Goal: Task Accomplishment & Management: Complete application form

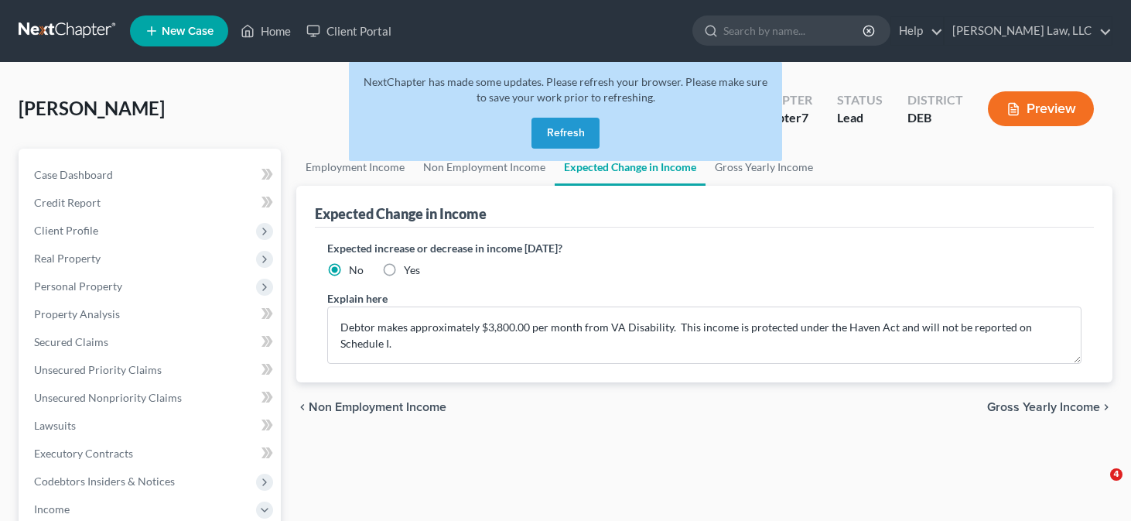
scroll to position [77, 0]
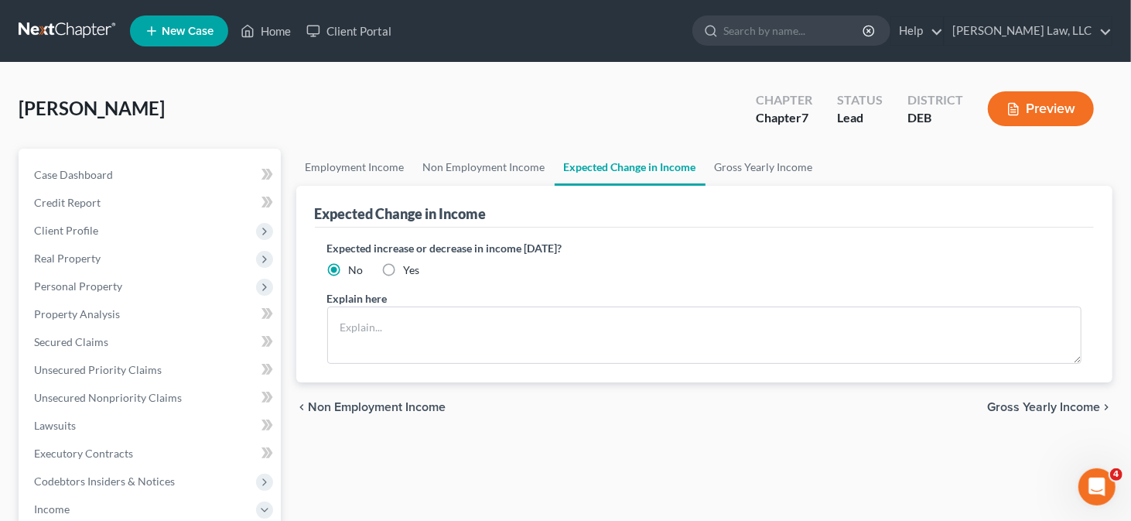
click at [1070, 101] on button "Preview" at bounding box center [1041, 108] width 106 height 35
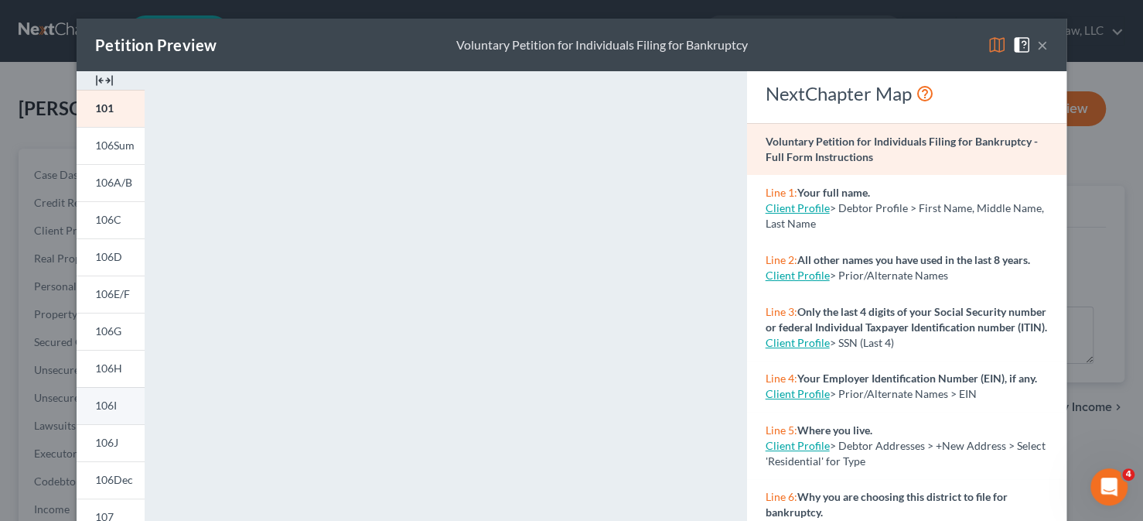
click at [128, 408] on link "106I" at bounding box center [111, 405] width 68 height 37
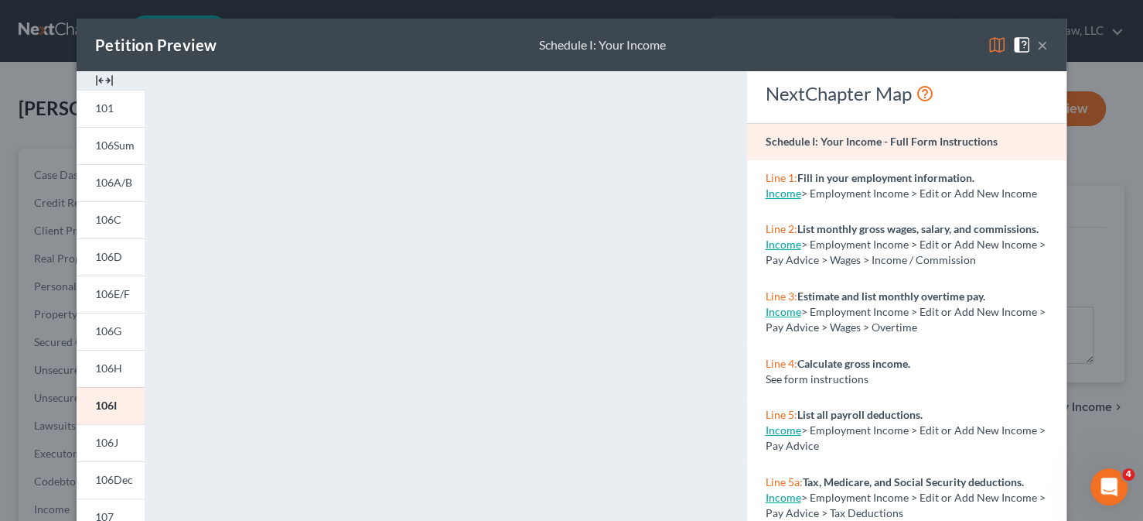
click at [1037, 39] on button "×" at bounding box center [1042, 45] width 11 height 19
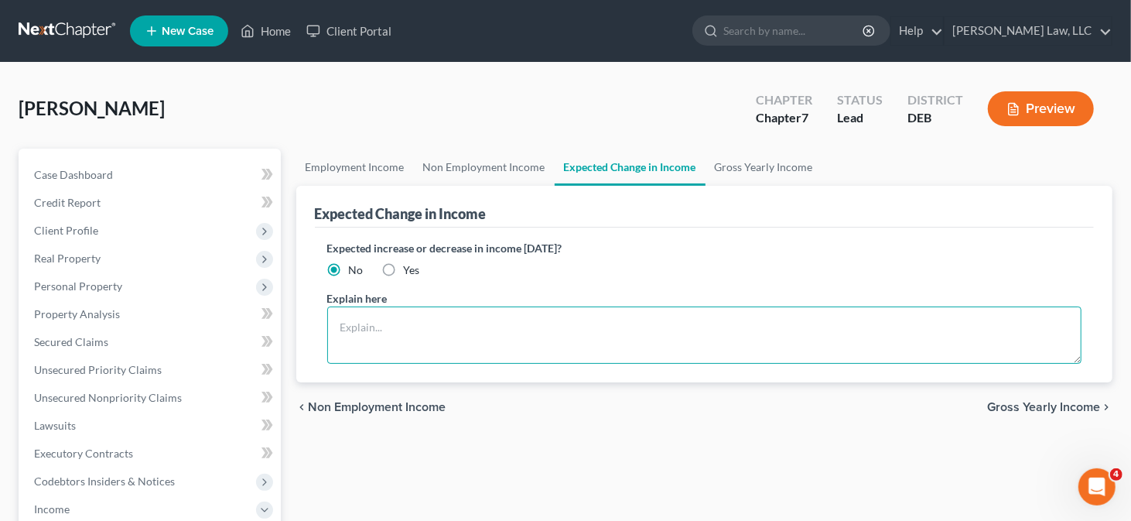
click at [473, 329] on textarea at bounding box center [704, 334] width 755 height 57
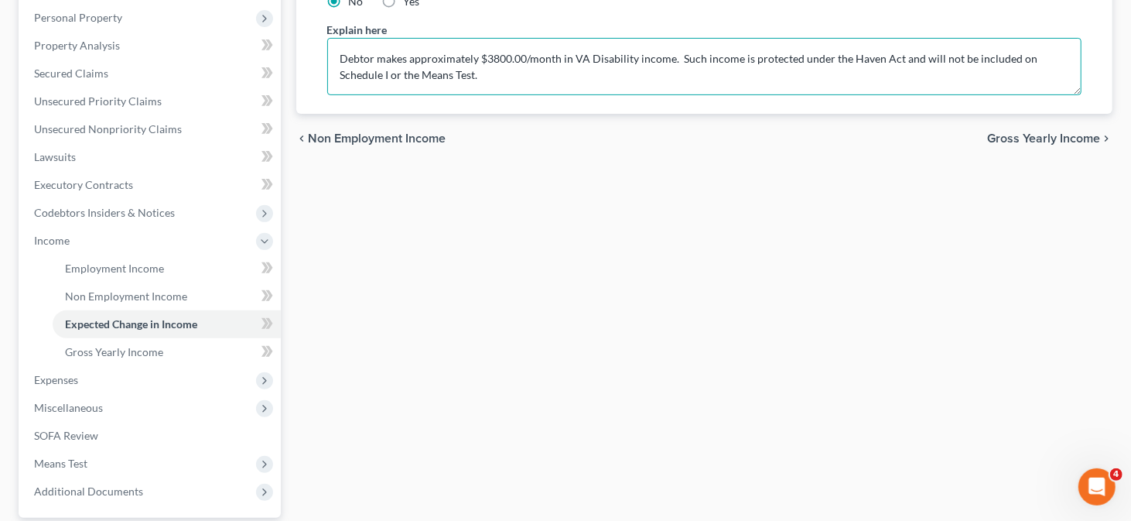
scroll to position [333, 0]
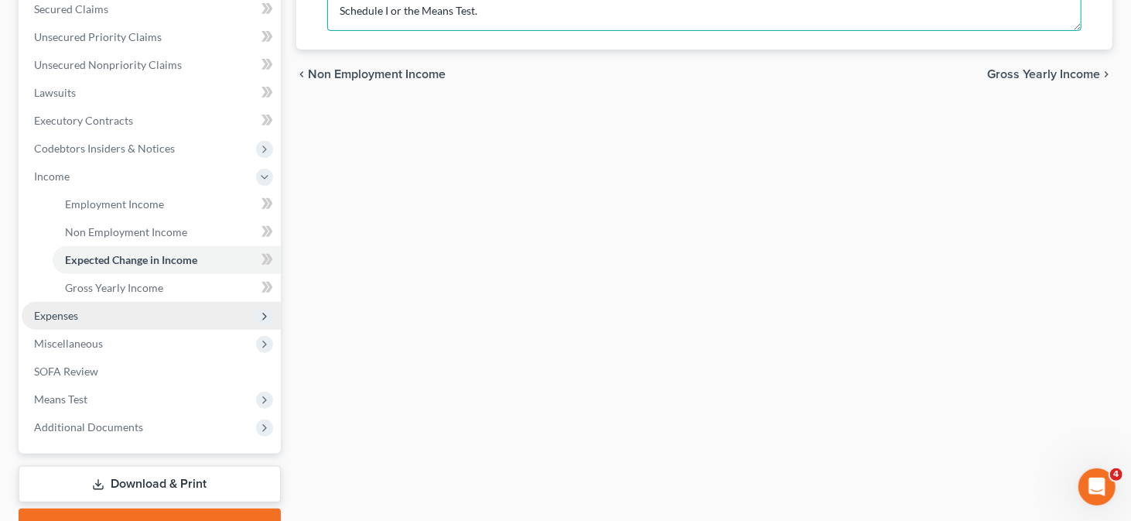
type textarea "Debtor makes approximately $3800.00/month in VA Disability income. Such income …"
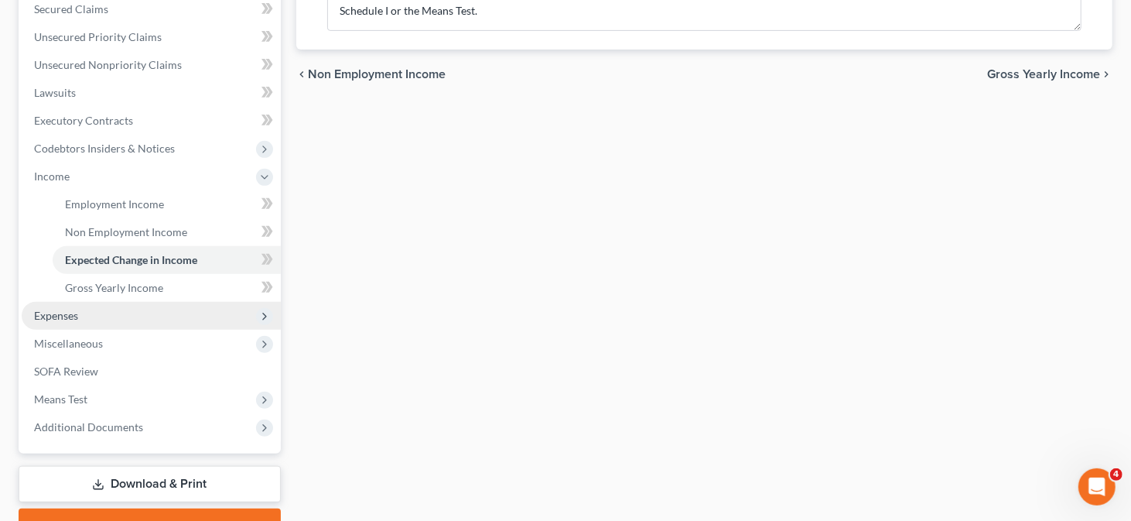
click at [98, 316] on span "Expenses" at bounding box center [151, 316] width 259 height 28
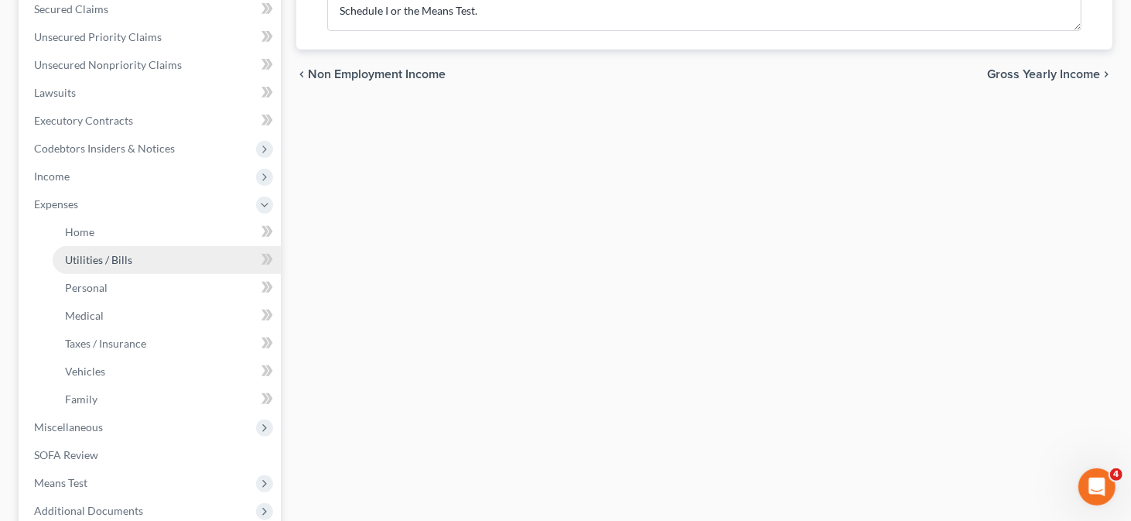
click at [158, 246] on link "Utilities / Bills" at bounding box center [167, 260] width 228 height 28
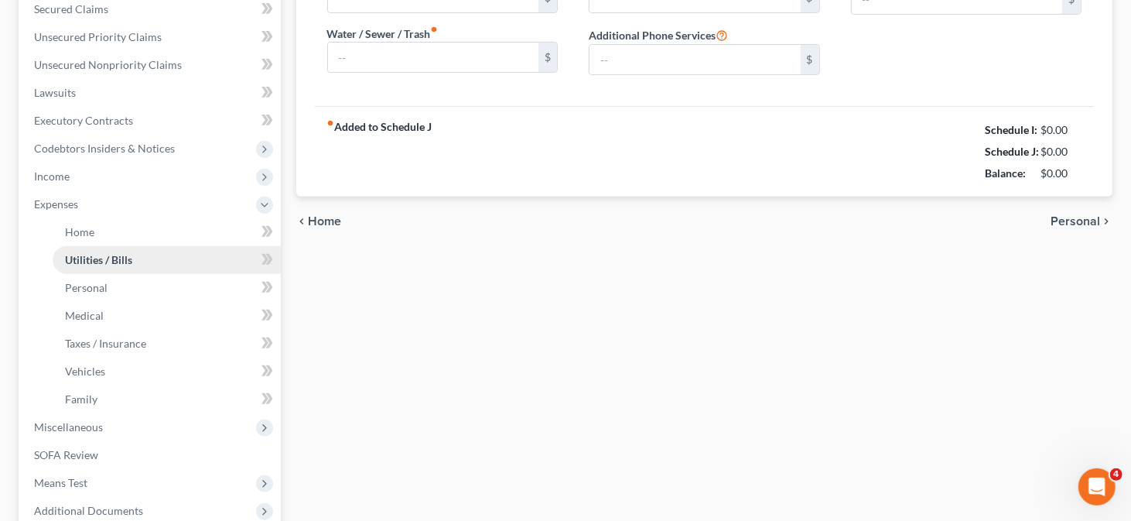
type input "0.00"
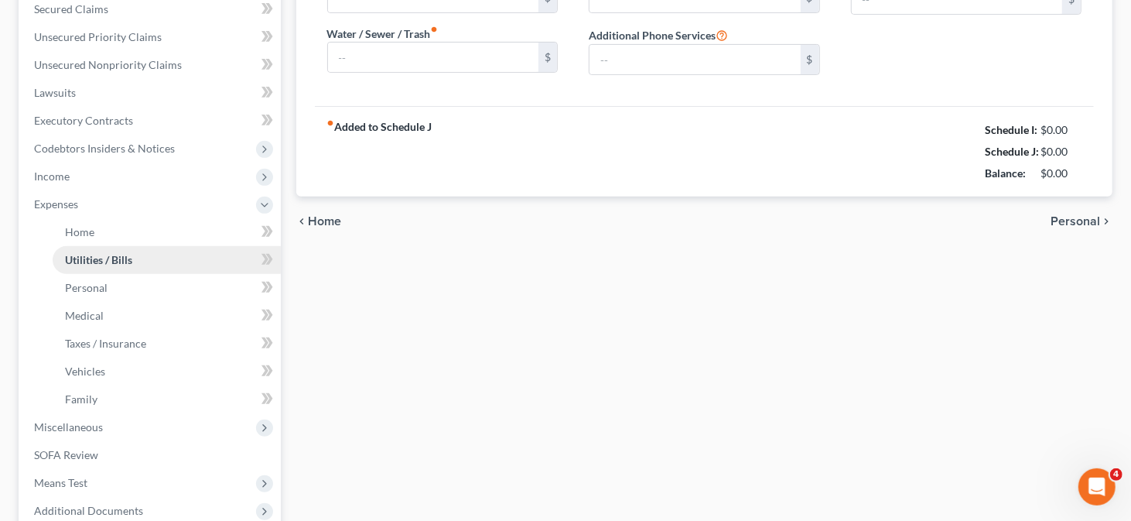
type input "0.00"
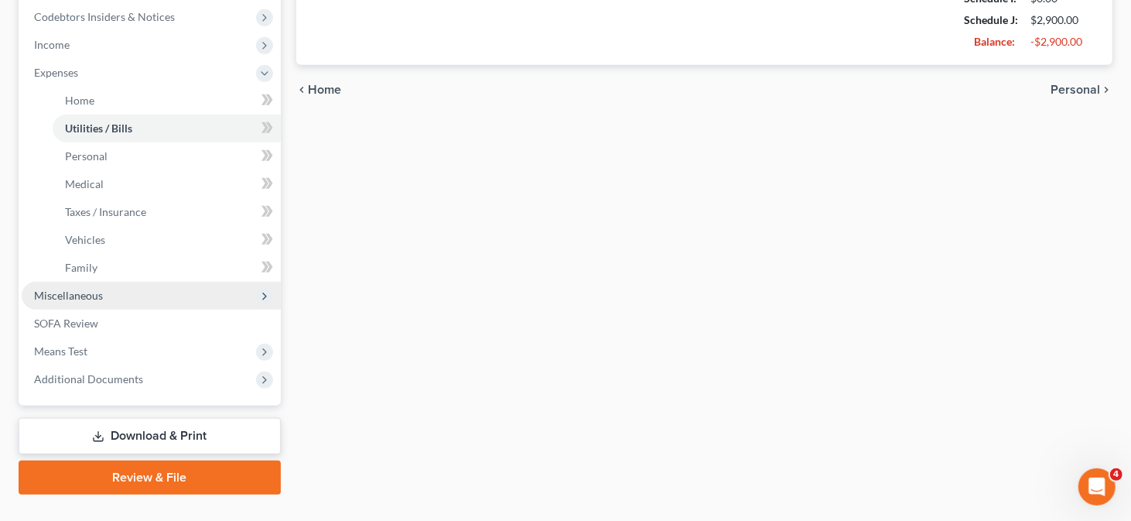
click at [98, 299] on span "Miscellaneous" at bounding box center [68, 295] width 69 height 13
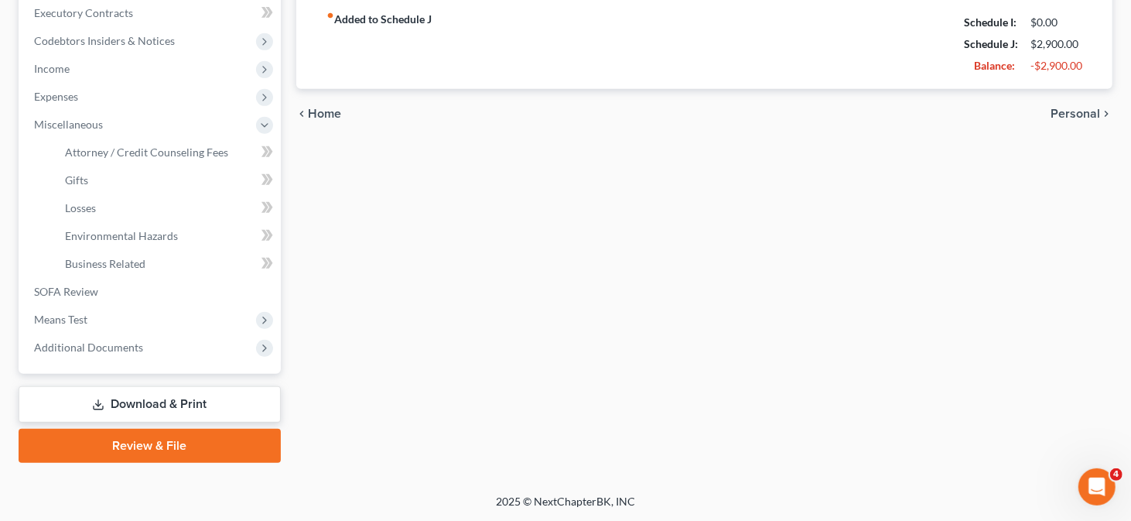
scroll to position [438, 0]
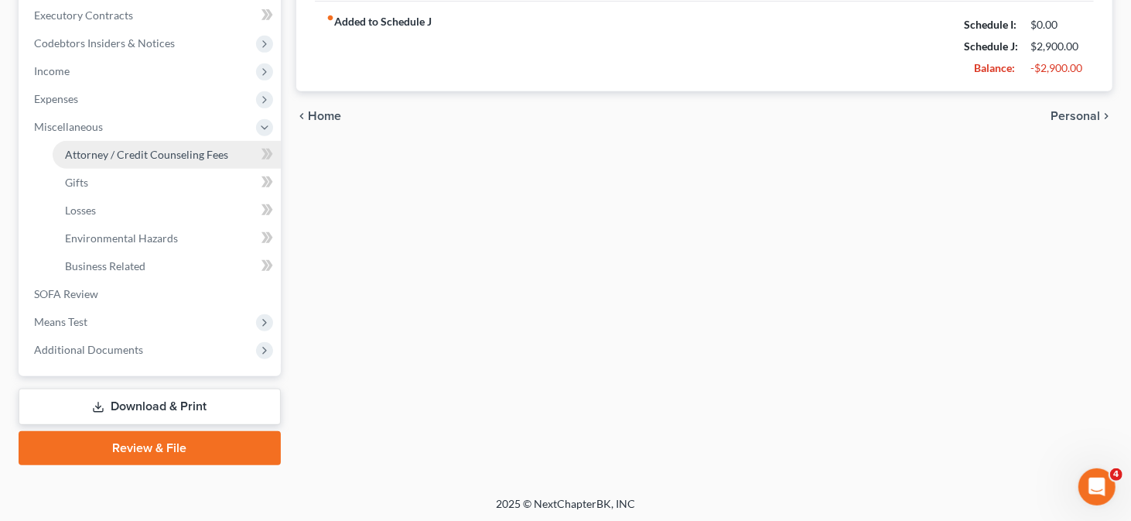
click at [214, 153] on span "Attorney / Credit Counseling Fees" at bounding box center [146, 154] width 163 height 13
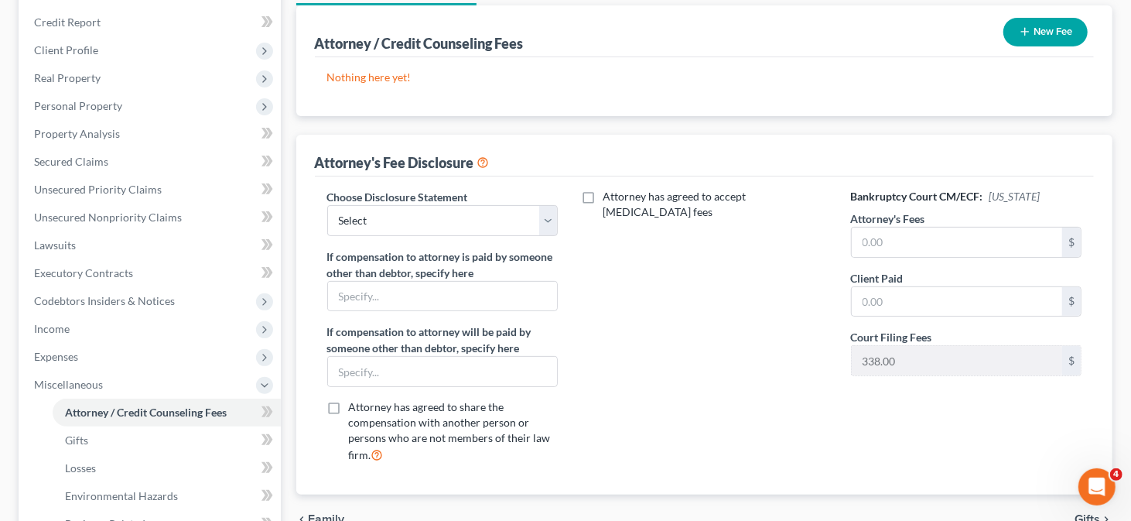
scroll to position [232, 0]
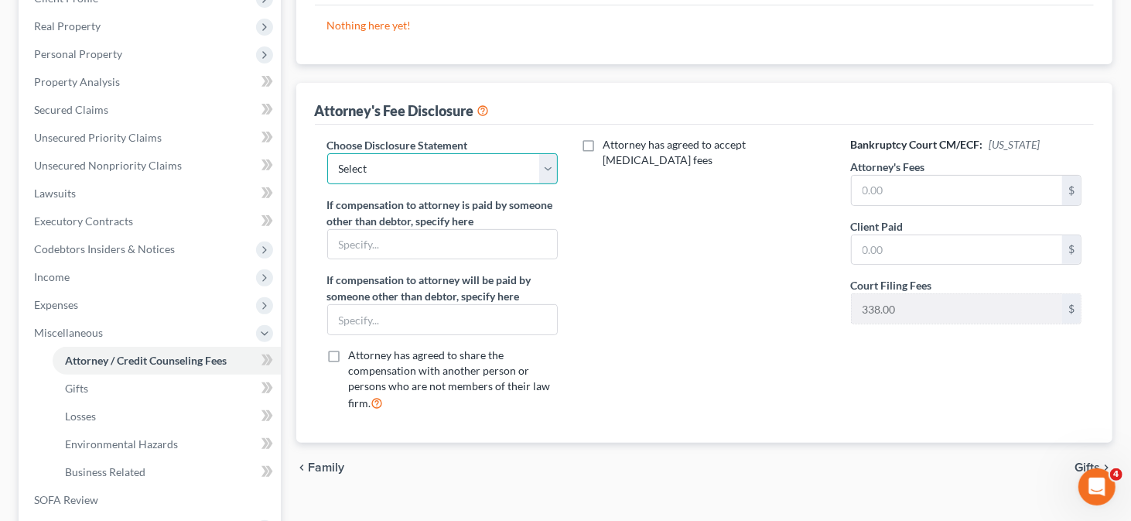
click at [538, 165] on select "Select Attorney" at bounding box center [442, 168] width 231 height 31
select select "0"
click at [327, 153] on select "Select Attorney" at bounding box center [442, 168] width 231 height 31
click at [1010, 192] on input "text" at bounding box center [957, 190] width 211 height 29
type input "1,512"
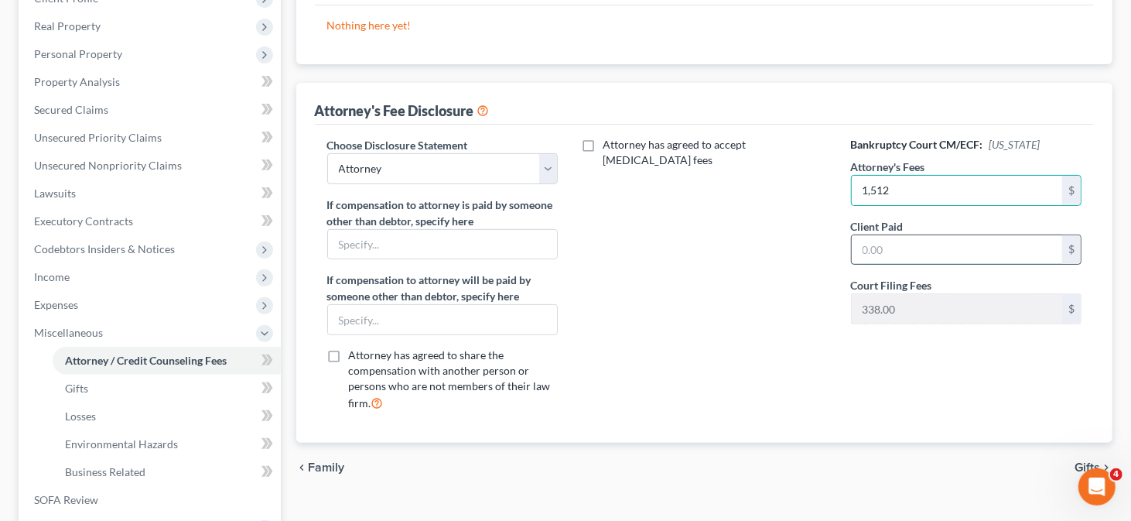
click at [935, 249] on input "text" at bounding box center [957, 249] width 211 height 29
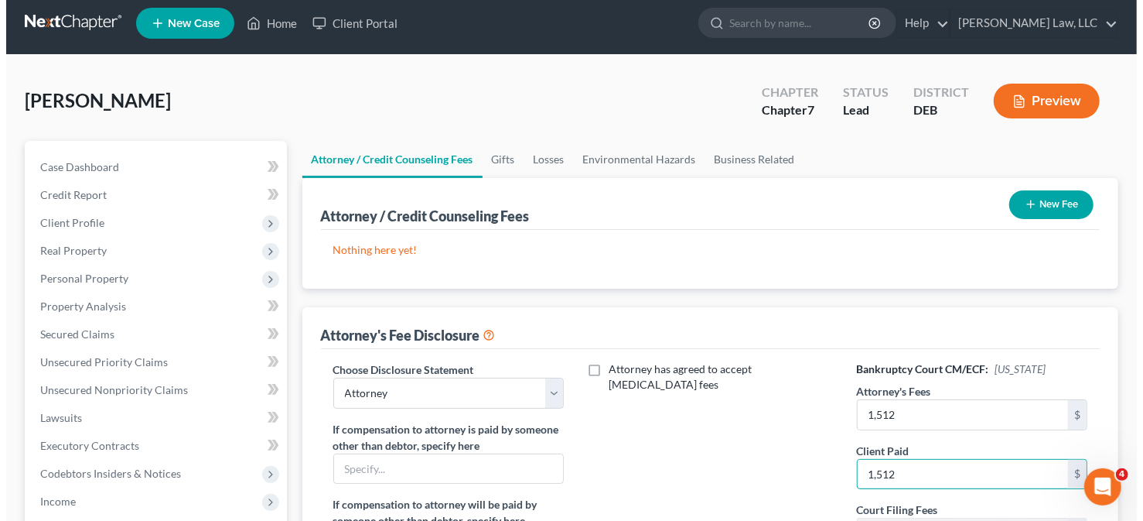
scroll to position [0, 0]
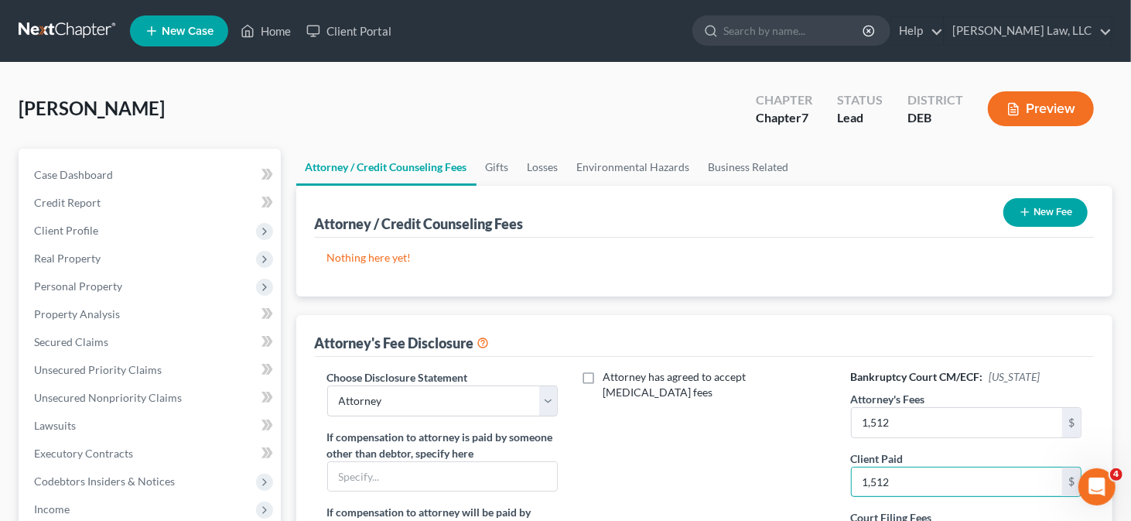
type input "1,512"
click at [1031, 213] on button "New Fee" at bounding box center [1045, 212] width 84 height 29
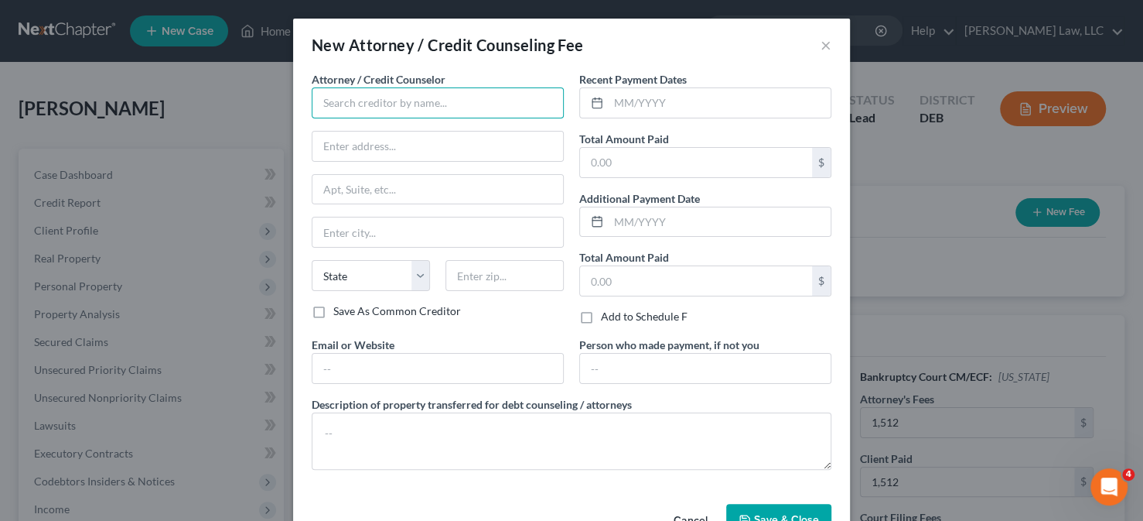
click at [523, 102] on input "text" at bounding box center [438, 102] width 252 height 31
type input "[PERSON_NAME] Law, LLC"
click at [606, 155] on input "text" at bounding box center [696, 162] width 232 height 29
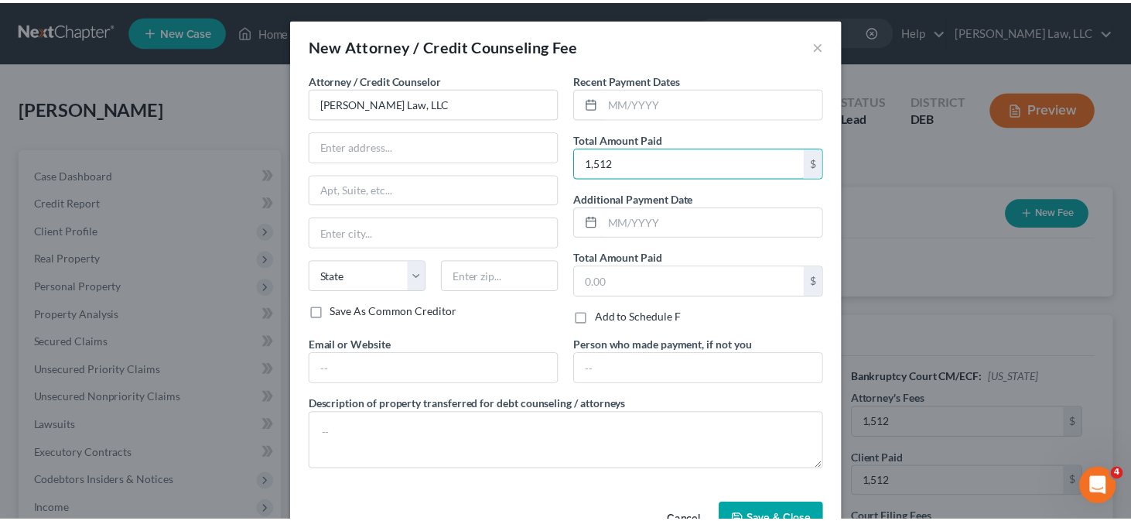
scroll to position [43, 0]
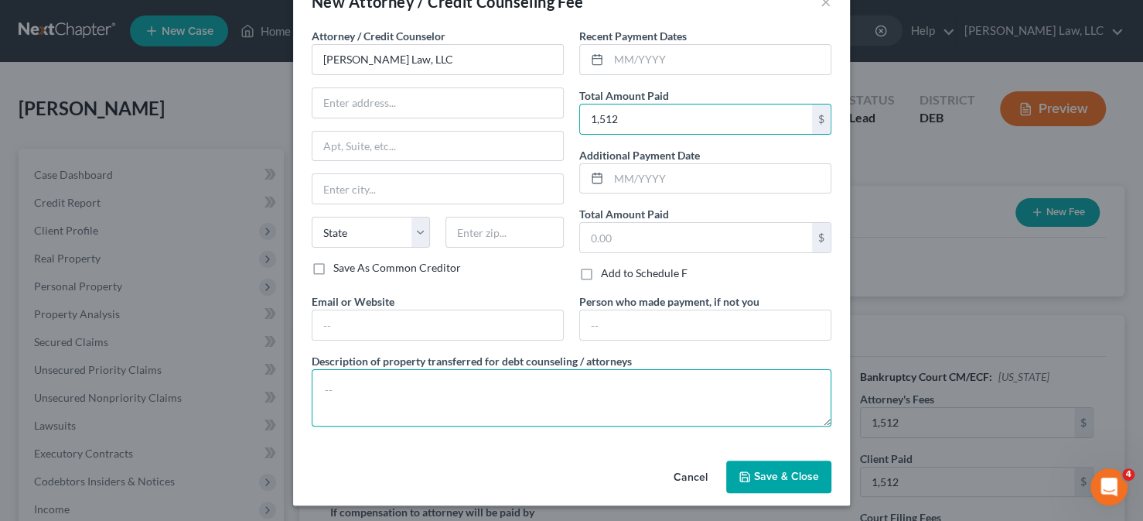
click at [399, 389] on textarea at bounding box center [572, 397] width 520 height 57
click at [694, 114] on input "1,512" at bounding box center [696, 118] width 232 height 29
type input "1,512.00"
click at [438, 409] on textarea at bounding box center [572, 397] width 520 height 57
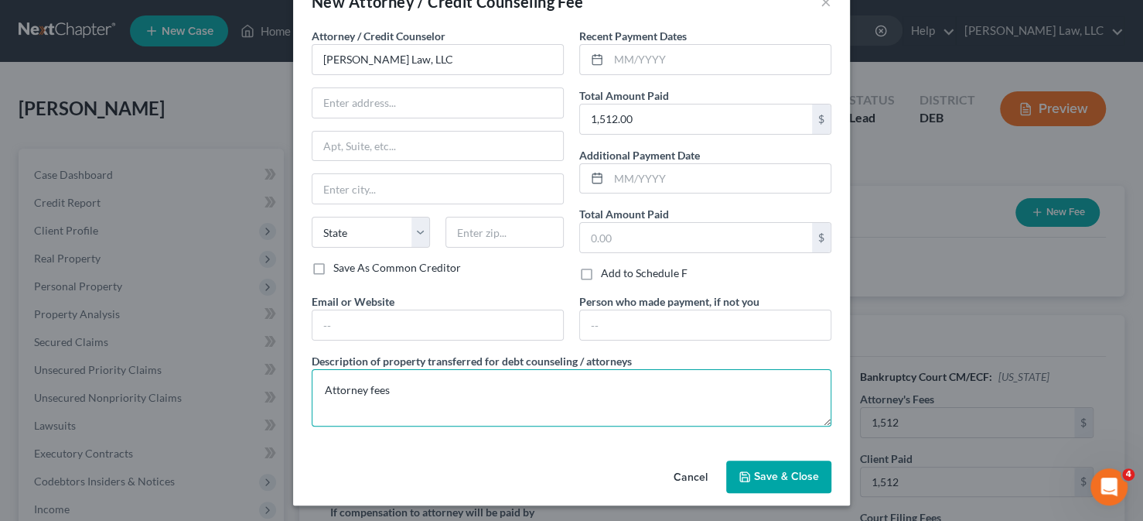
type textarea "Attorney fees"
click at [776, 475] on span "Save & Close" at bounding box center [786, 476] width 65 height 13
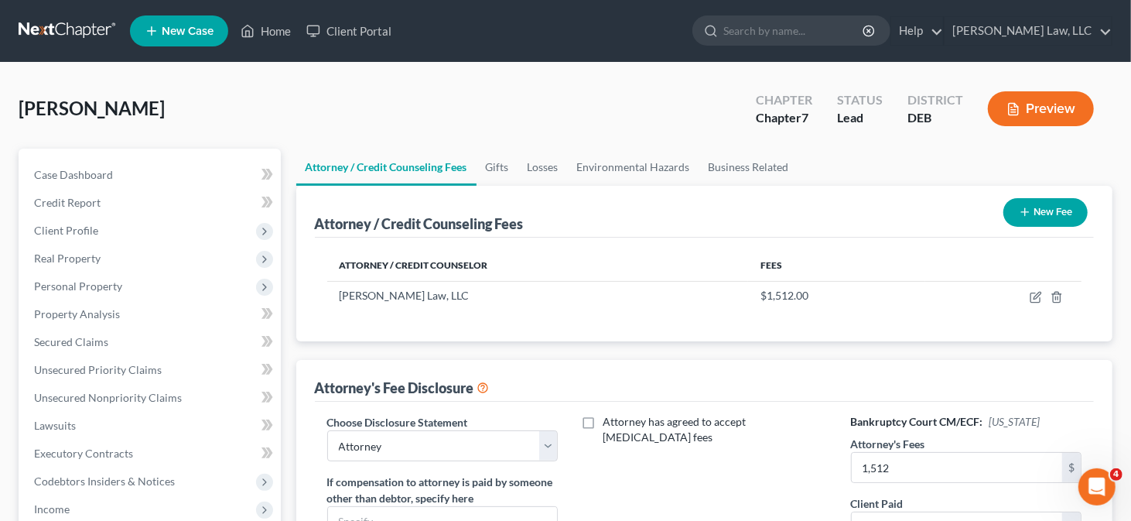
click at [1038, 207] on button "New Fee" at bounding box center [1045, 212] width 84 height 29
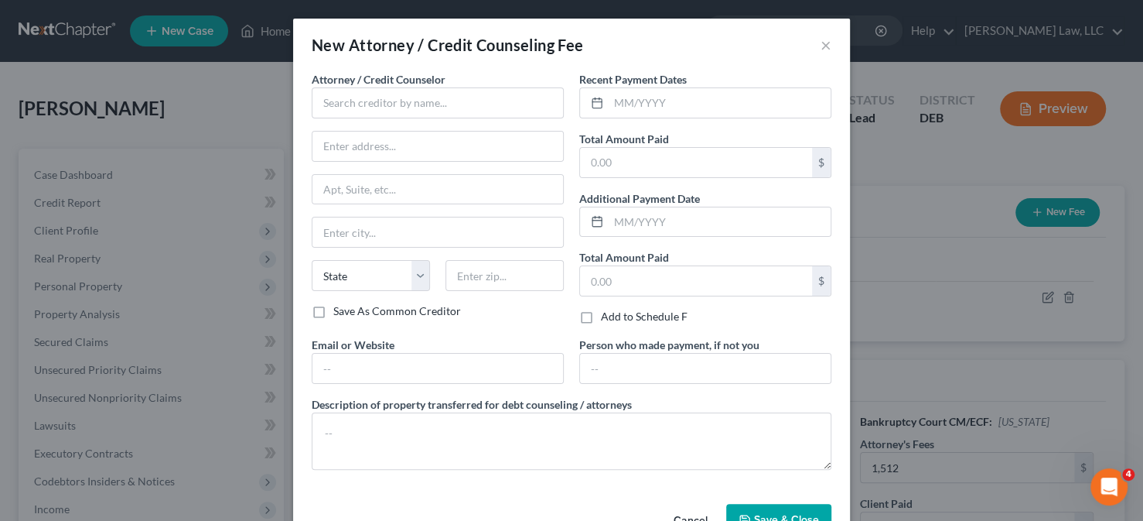
click at [381, 86] on label "Attorney / Credit Counselor *" at bounding box center [379, 79] width 134 height 16
click at [378, 96] on input "text" at bounding box center [438, 102] width 252 height 31
click at [402, 125] on div "Summit Financial Education" at bounding box center [404, 129] width 161 height 15
type input "Summit Financial Education"
click at [608, 166] on input "text" at bounding box center [696, 162] width 232 height 29
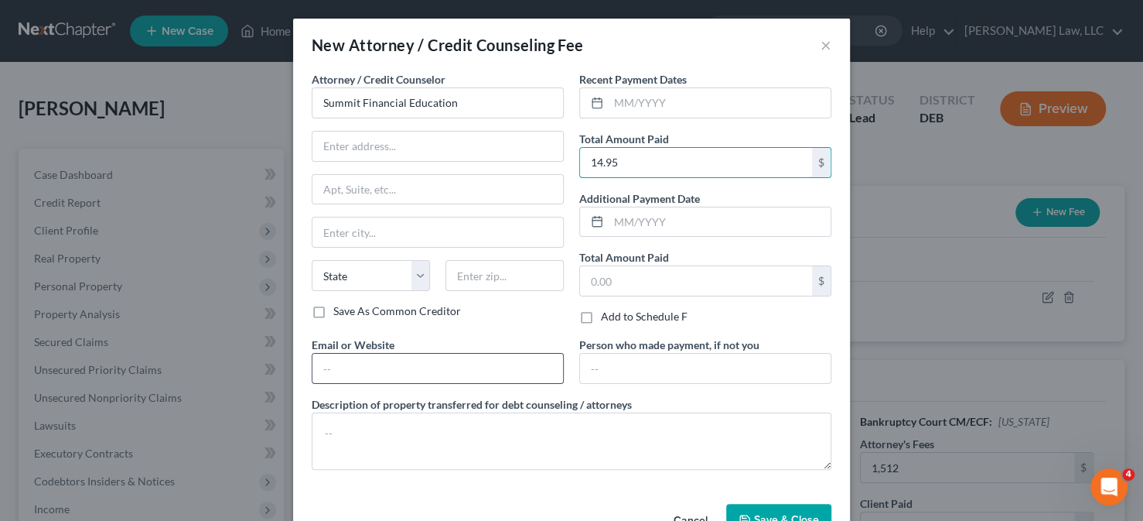
type input "14.95"
click at [405, 354] on input "text" at bounding box center [438, 368] width 251 height 29
type input "[DOMAIN_NAME]"
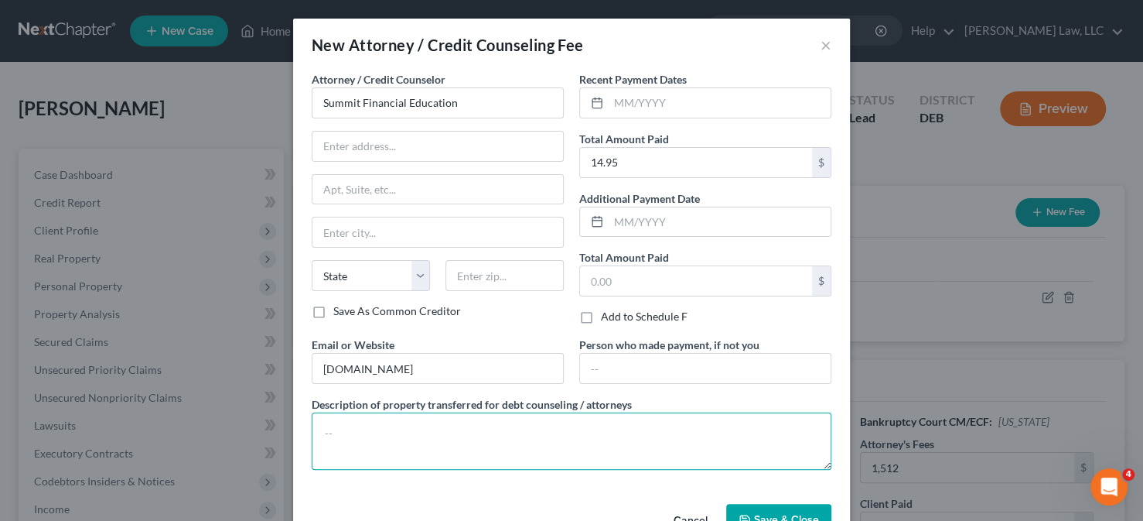
click at [412, 420] on textarea at bounding box center [572, 440] width 520 height 57
type textarea "Prefiling Credit Counseling"
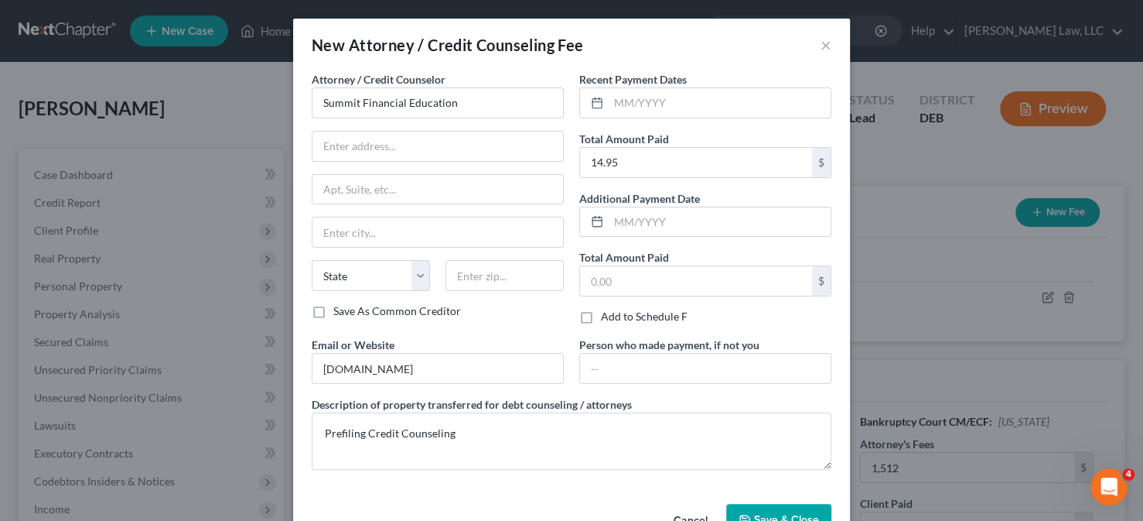
click at [768, 504] on button "Save & Close" at bounding box center [778, 520] width 105 height 32
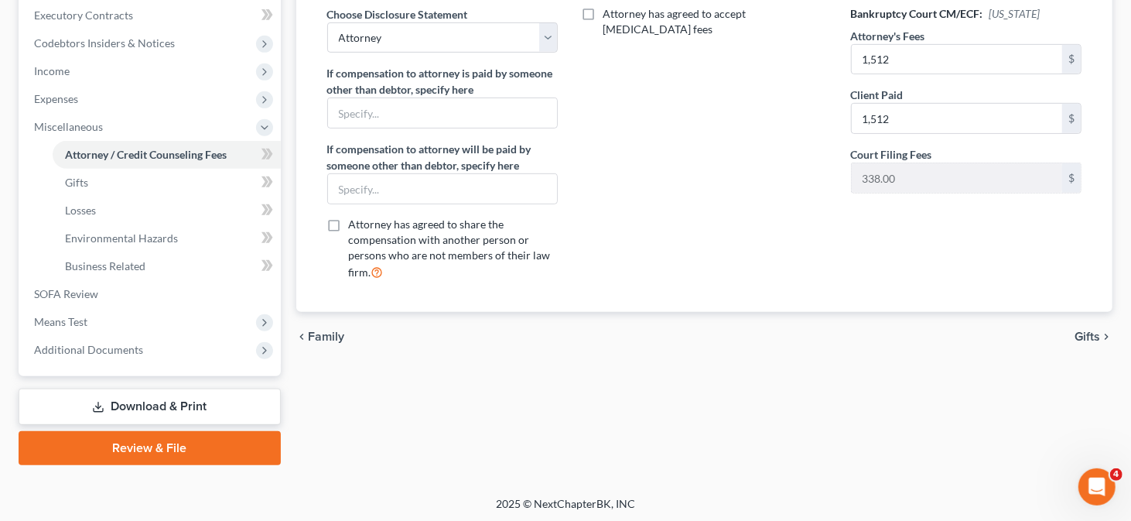
scroll to position [0, 0]
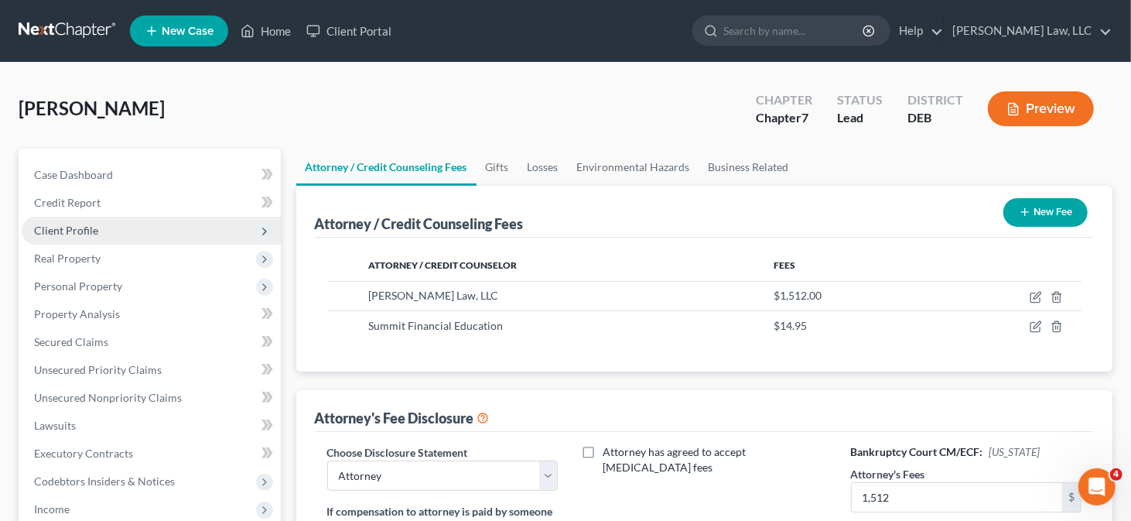
click at [138, 230] on span "Client Profile" at bounding box center [151, 231] width 259 height 28
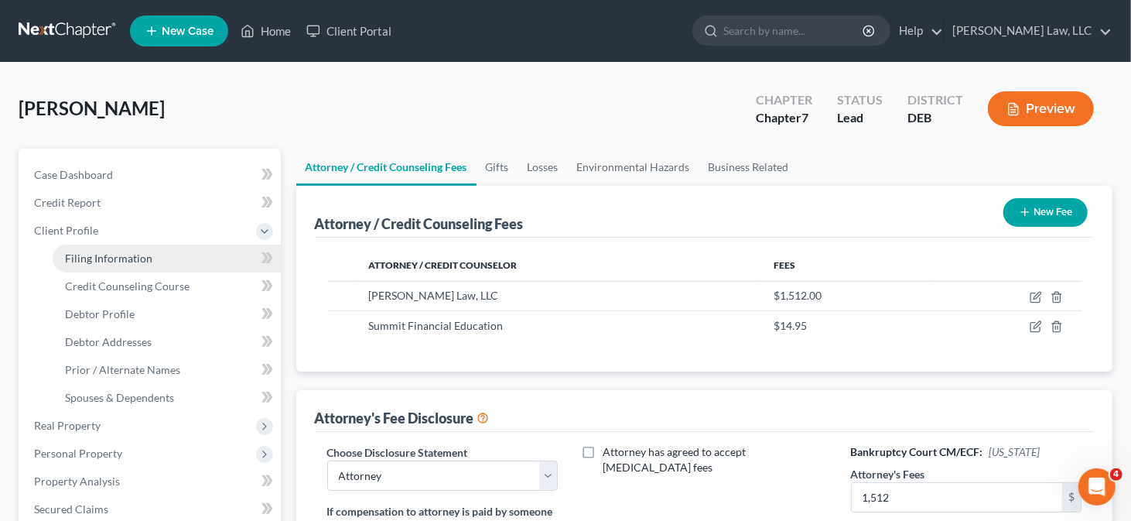
click at [175, 255] on link "Filing Information" at bounding box center [167, 258] width 228 height 28
select select "1"
select select "0"
select select "7"
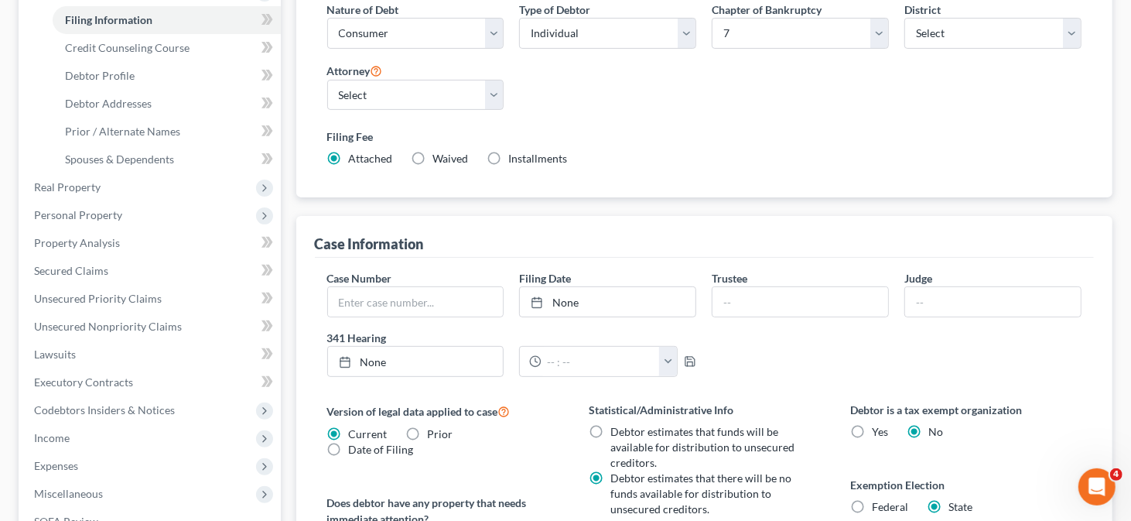
scroll to position [309, 0]
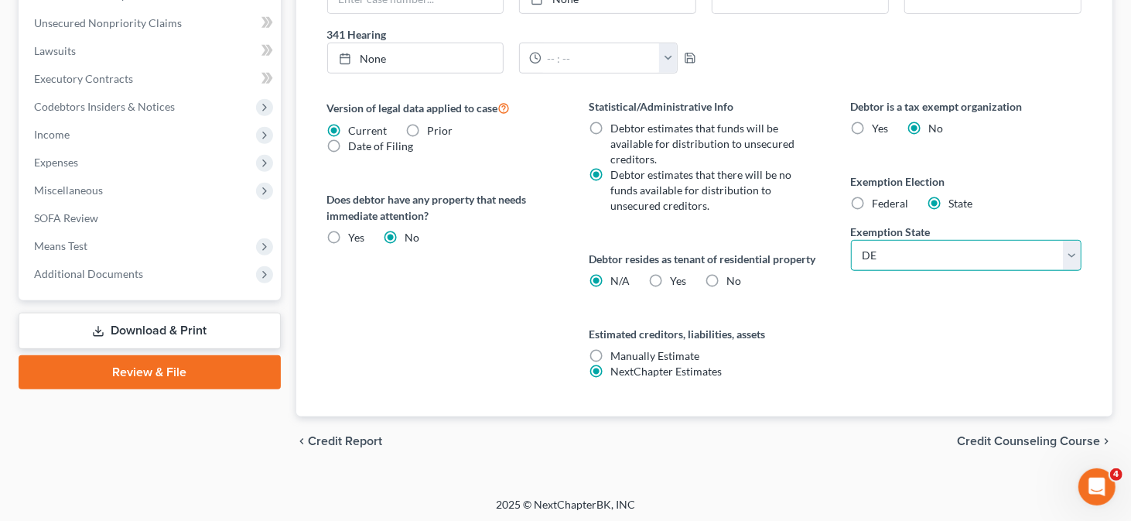
click at [913, 251] on div "Exemption State State [US_STATE] AK AR AZ CA CO CT DE DC [GEOGRAPHIC_DATA] [GEO…" at bounding box center [966, 247] width 231 height 47
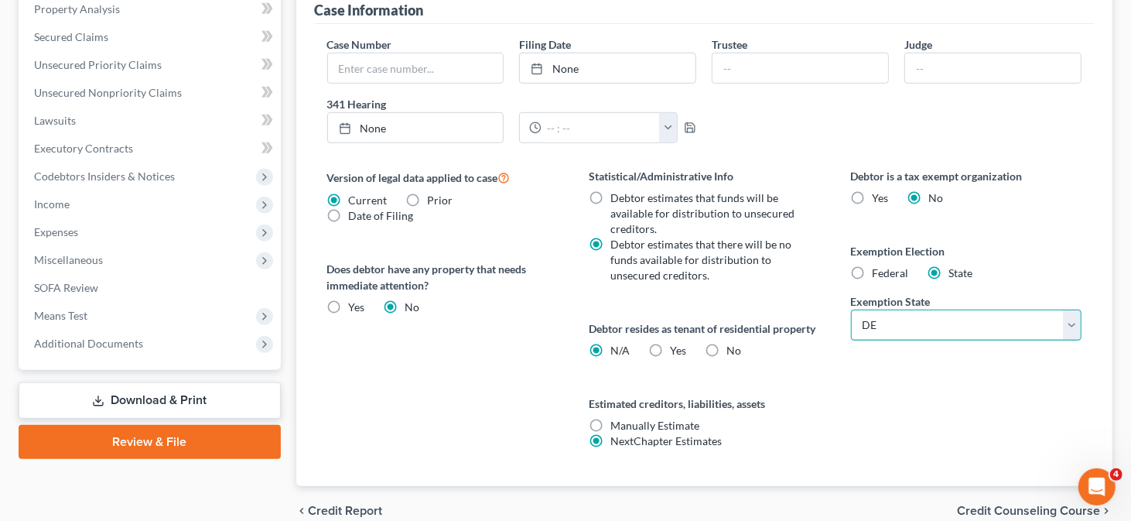
scroll to position [464, 0]
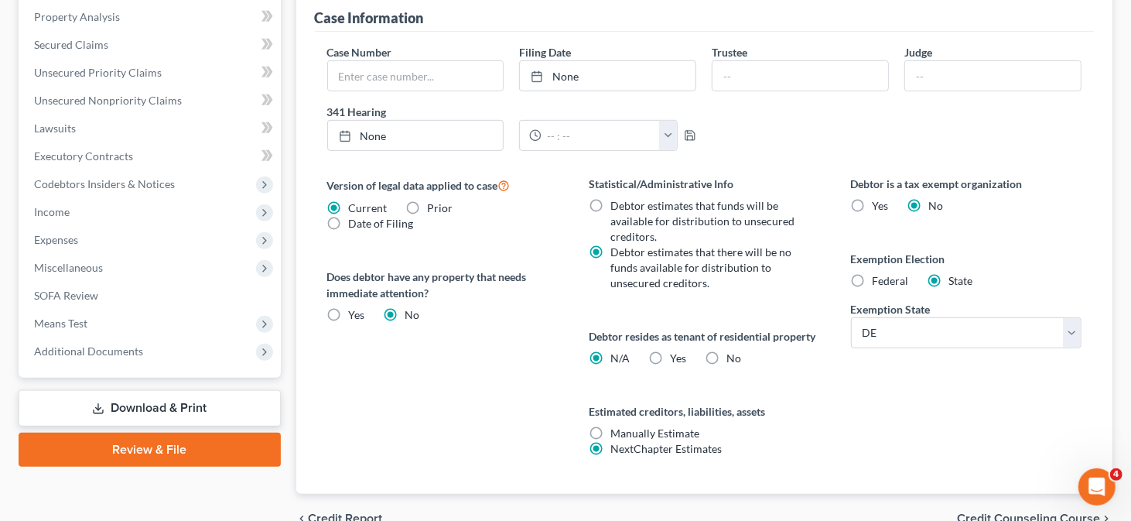
click at [873, 273] on label "Federal" at bounding box center [891, 280] width 36 height 15
click at [879, 273] on input "Federal" at bounding box center [884, 278] width 10 height 10
radio input "true"
radio input "false"
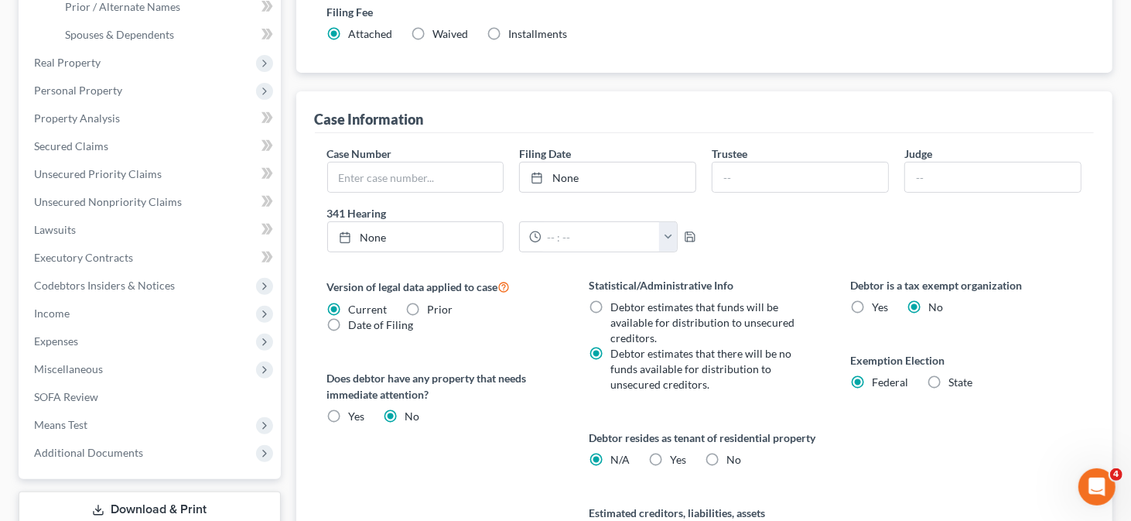
scroll to position [387, 0]
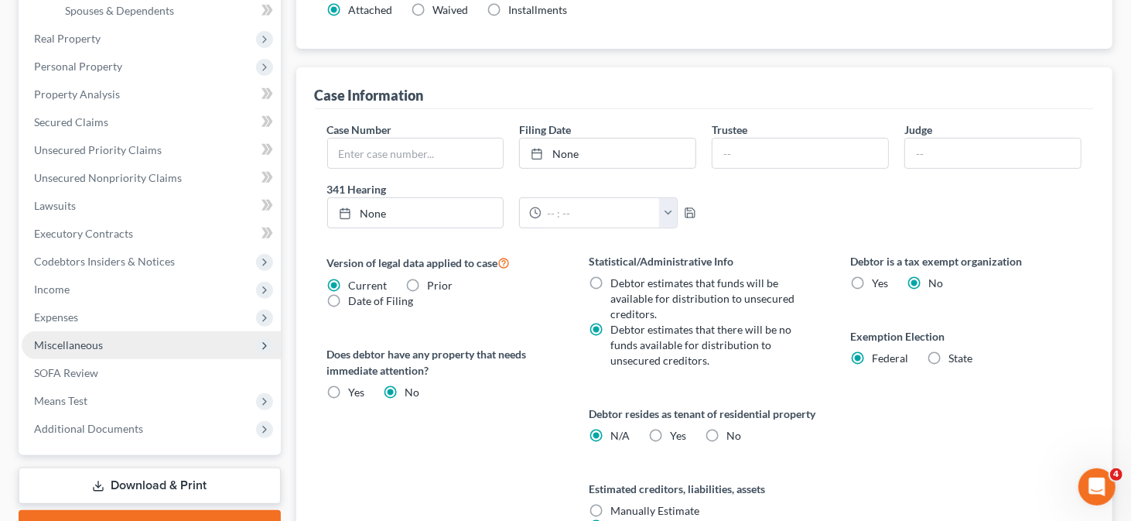
click at [140, 339] on span "Miscellaneous" at bounding box center [151, 345] width 259 height 28
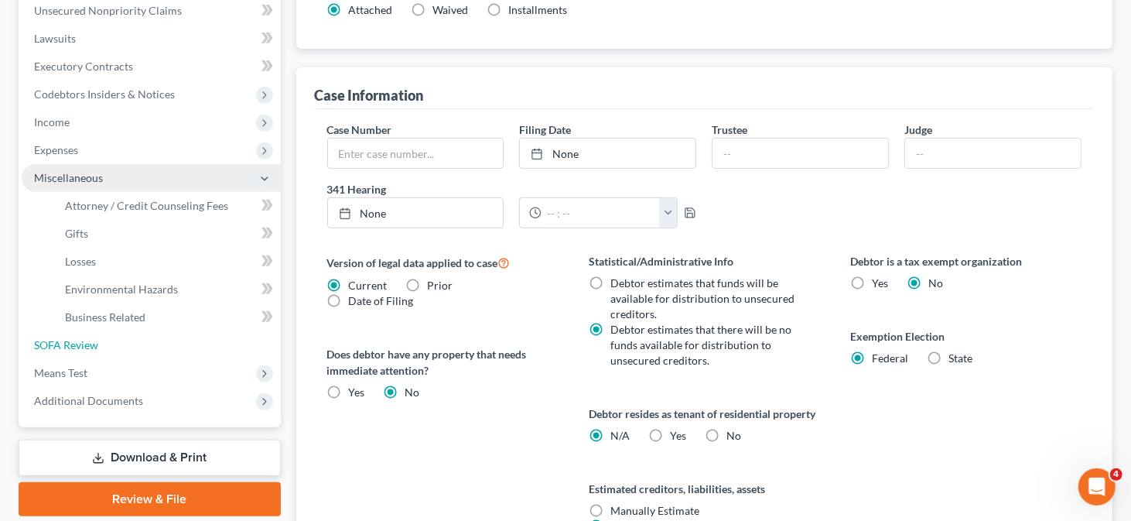
click at [140, 339] on link "SOFA Review" at bounding box center [151, 345] width 259 height 28
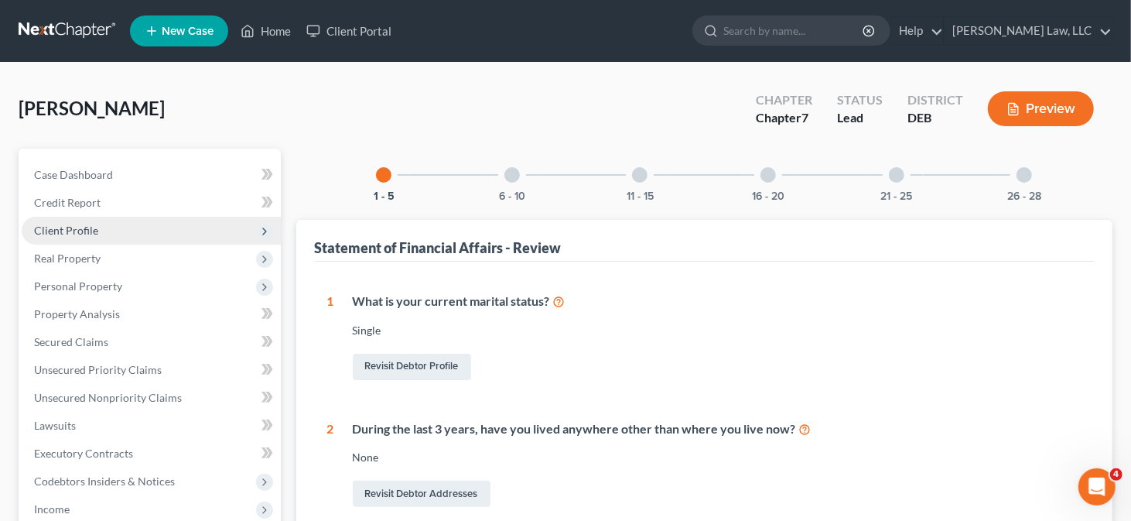
click at [149, 227] on span "Client Profile" at bounding box center [151, 231] width 259 height 28
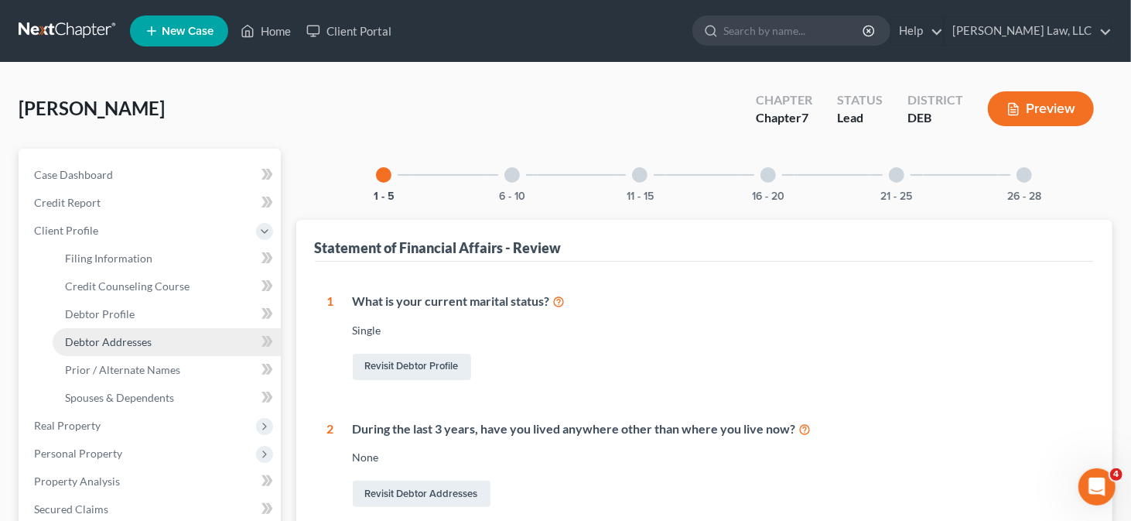
click at [145, 335] on span "Debtor Addresses" at bounding box center [108, 341] width 87 height 13
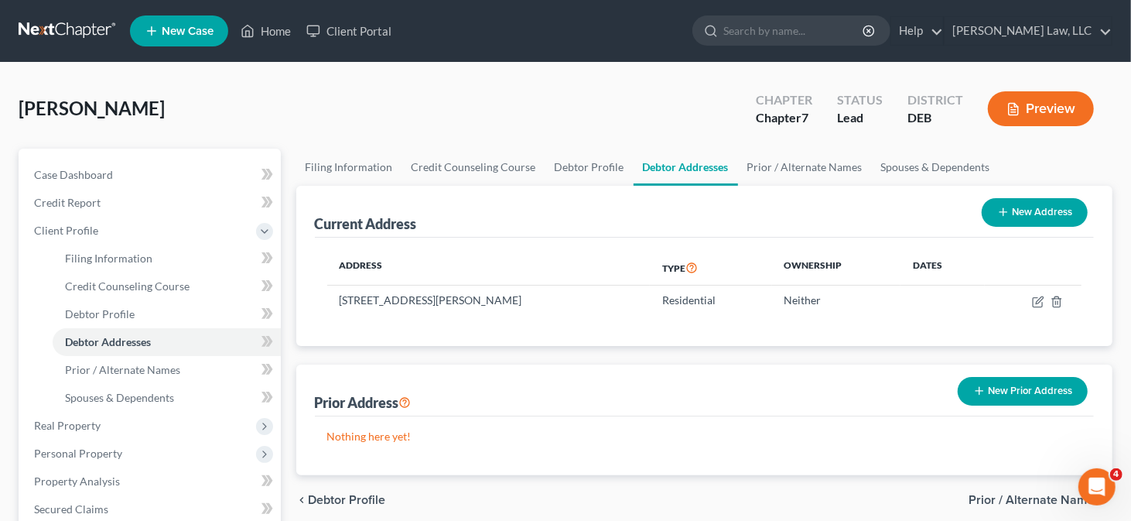
click at [978, 384] on icon "button" at bounding box center [979, 390] width 12 height 12
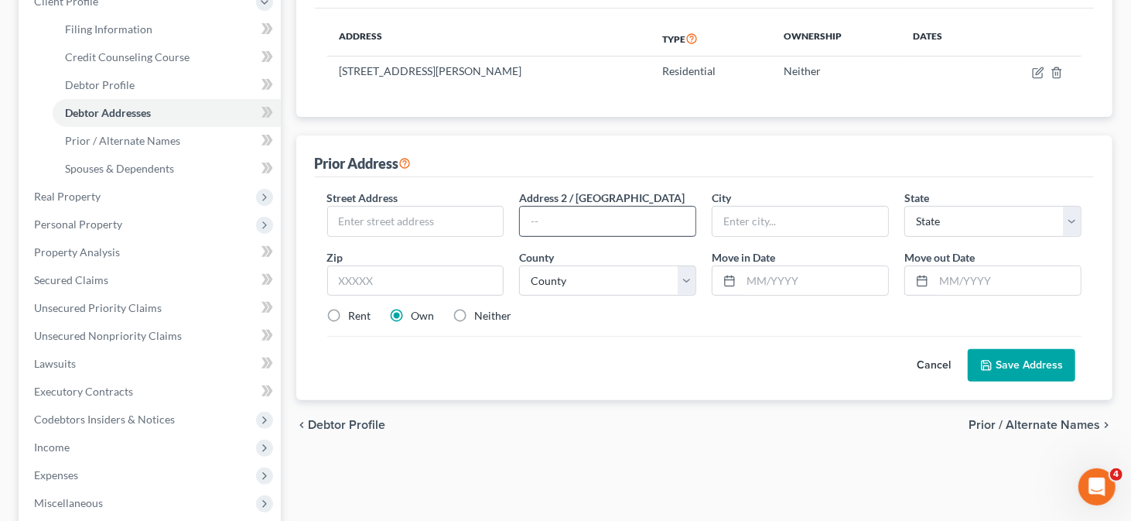
scroll to position [232, 0]
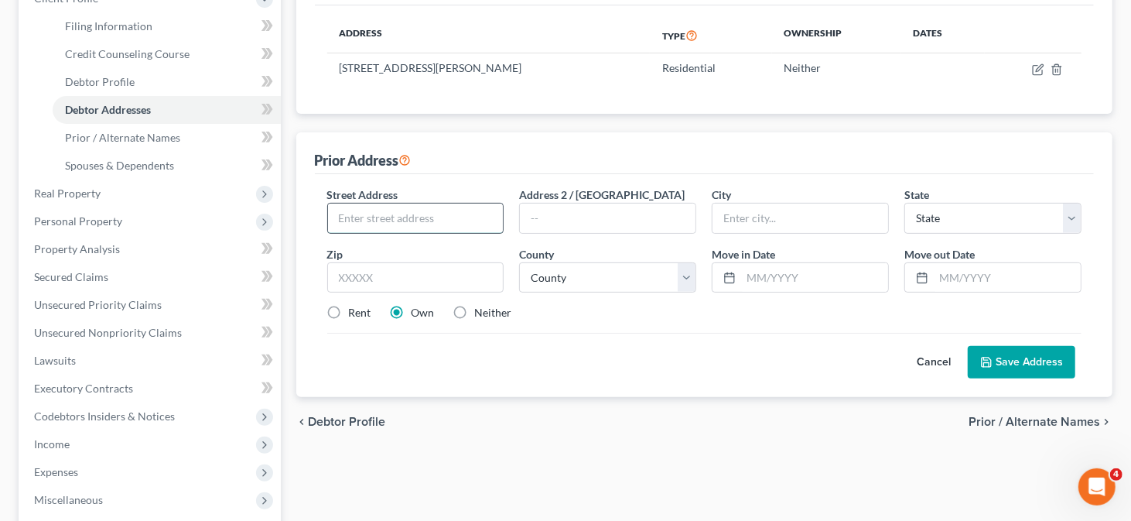
click at [470, 203] on input "text" at bounding box center [416, 217] width 176 height 29
type input "[STREET_ADDRESS][PERSON_NAME]"
click at [432, 278] on input "text" at bounding box center [415, 277] width 177 height 31
type input "19342"
type input "[PERSON_NAME] [PERSON_NAME]"
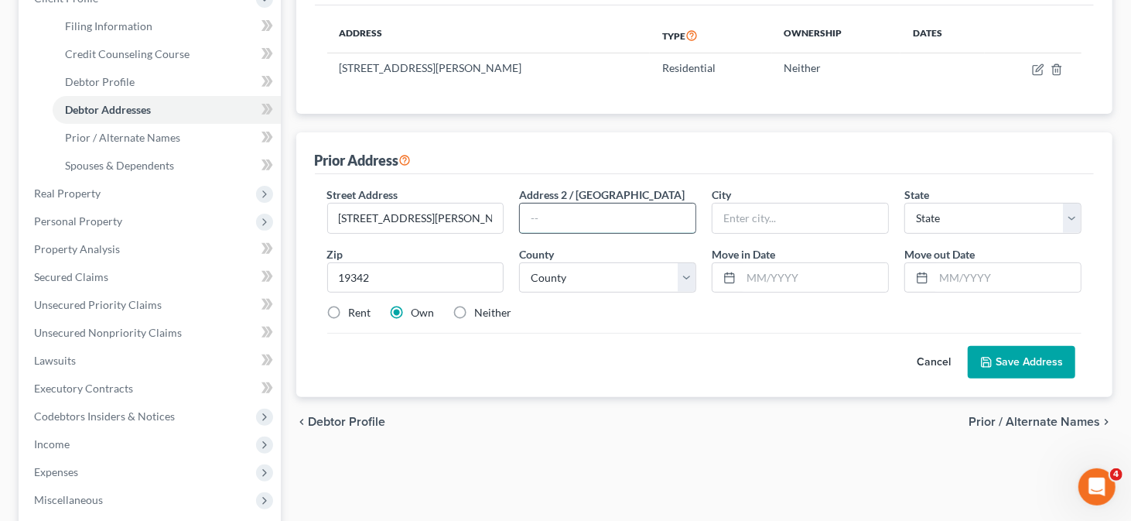
select select "39"
click at [548, 220] on input "text" at bounding box center [608, 217] width 176 height 29
click at [357, 308] on label "Rent" at bounding box center [360, 312] width 22 height 15
click at [357, 308] on input "Rent" at bounding box center [360, 310] width 10 height 10
radio input "true"
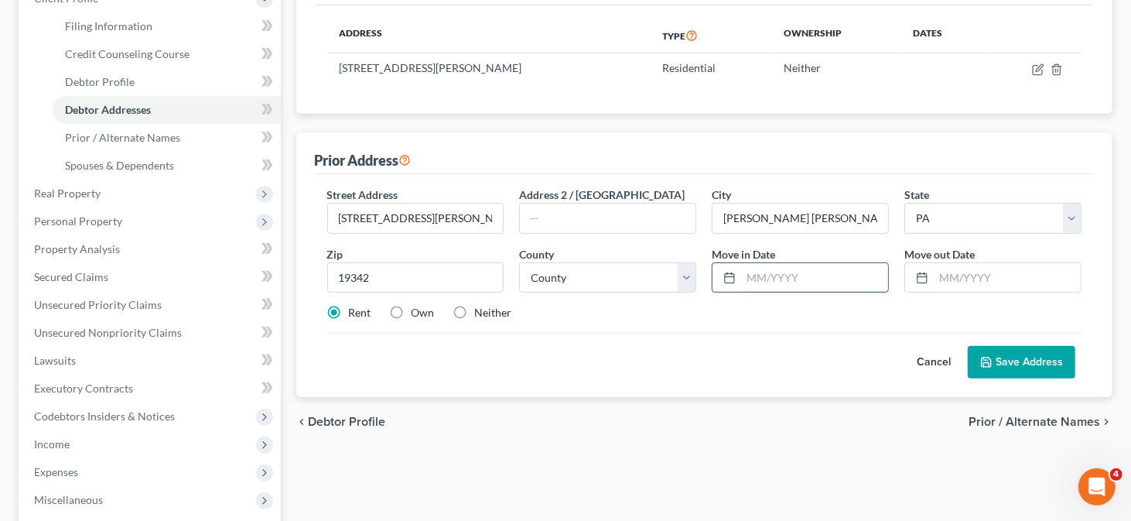
click at [795, 278] on input "text" at bounding box center [814, 277] width 147 height 29
click at [475, 305] on label "Neither" at bounding box center [493, 312] width 37 height 15
click at [481, 305] on input "Neither" at bounding box center [486, 310] width 10 height 10
radio input "true"
click at [750, 278] on input "text" at bounding box center [814, 277] width 147 height 29
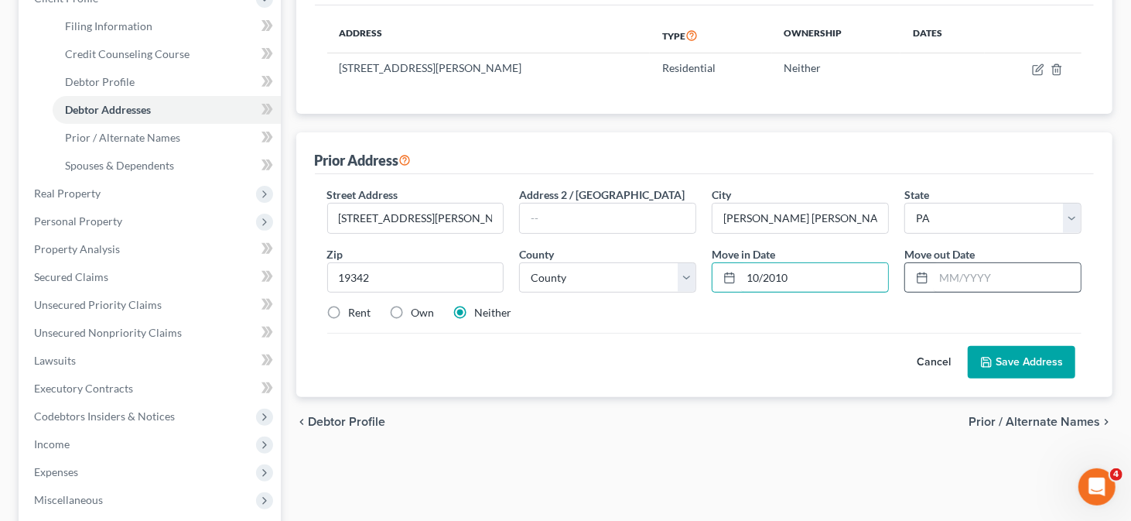
type input "10/2010"
click at [950, 264] on input "text" at bounding box center [1007, 277] width 147 height 29
click at [950, 271] on input "102023" at bounding box center [1007, 277] width 147 height 29
type input "10/2023"
click at [1007, 350] on button "Save Address" at bounding box center [1022, 362] width 108 height 32
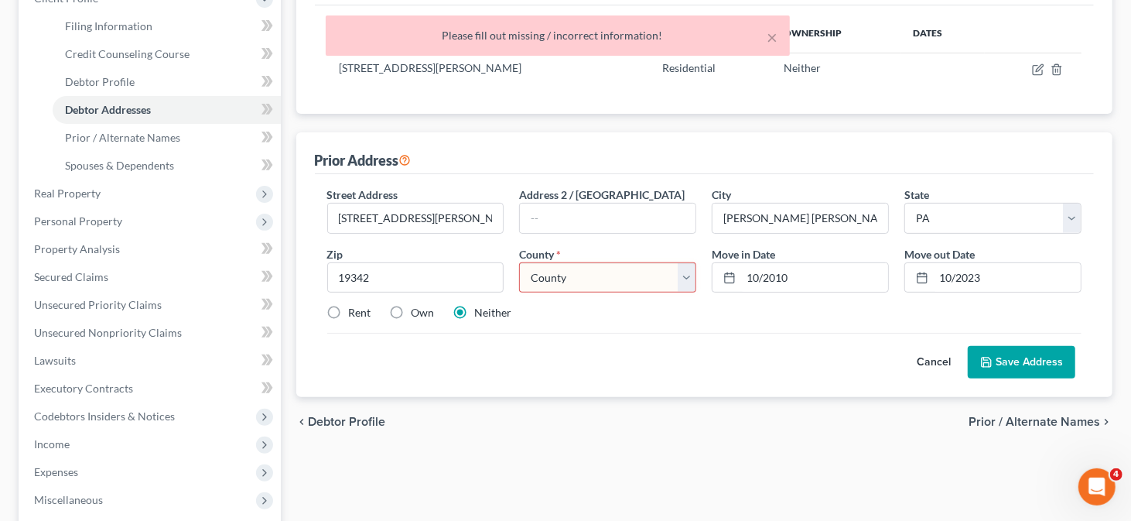
click at [616, 290] on div "Street Address * [STREET_ADDRESS][PERSON_NAME] Address 2 / [GEOGRAPHIC_DATA] * …" at bounding box center [704, 259] width 770 height 147
click at [611, 278] on select "County [GEOGRAPHIC_DATA] [GEOGRAPHIC_DATA] [GEOGRAPHIC_DATA] [GEOGRAPHIC_DATA] …" at bounding box center [607, 277] width 177 height 31
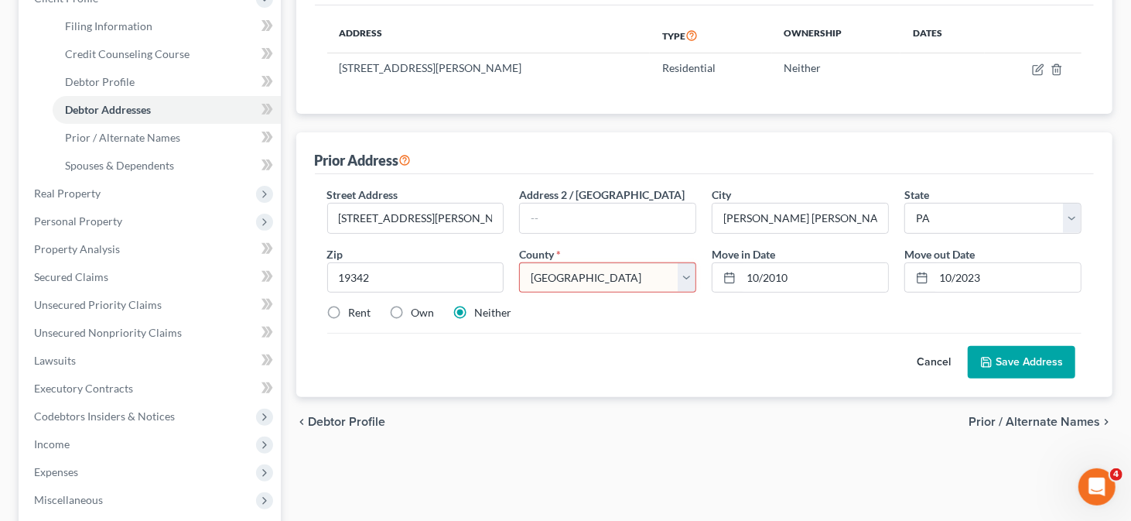
click at [519, 262] on select "County [GEOGRAPHIC_DATA] [GEOGRAPHIC_DATA] [GEOGRAPHIC_DATA] [GEOGRAPHIC_DATA] …" at bounding box center [607, 277] width 177 height 31
click at [668, 272] on select "County [GEOGRAPHIC_DATA] [GEOGRAPHIC_DATA] [GEOGRAPHIC_DATA] [GEOGRAPHIC_DATA] …" at bounding box center [607, 277] width 177 height 31
select select "22"
click at [519, 262] on select "County [GEOGRAPHIC_DATA] [GEOGRAPHIC_DATA] [GEOGRAPHIC_DATA] [GEOGRAPHIC_DATA] …" at bounding box center [607, 277] width 177 height 31
click at [1013, 361] on button "Save Address" at bounding box center [1022, 362] width 108 height 32
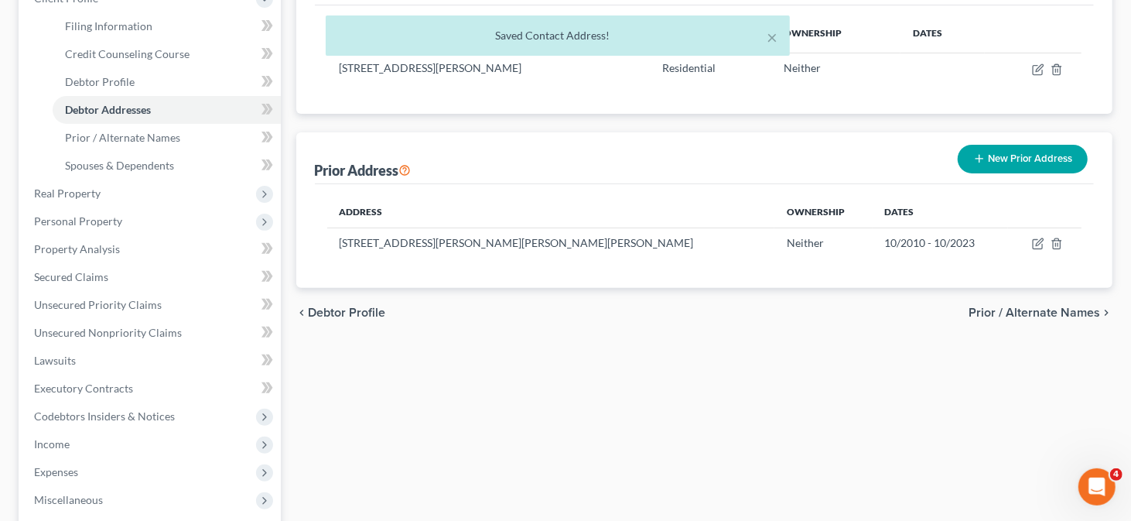
click at [1012, 159] on button "New Prior Address" at bounding box center [1023, 159] width 130 height 29
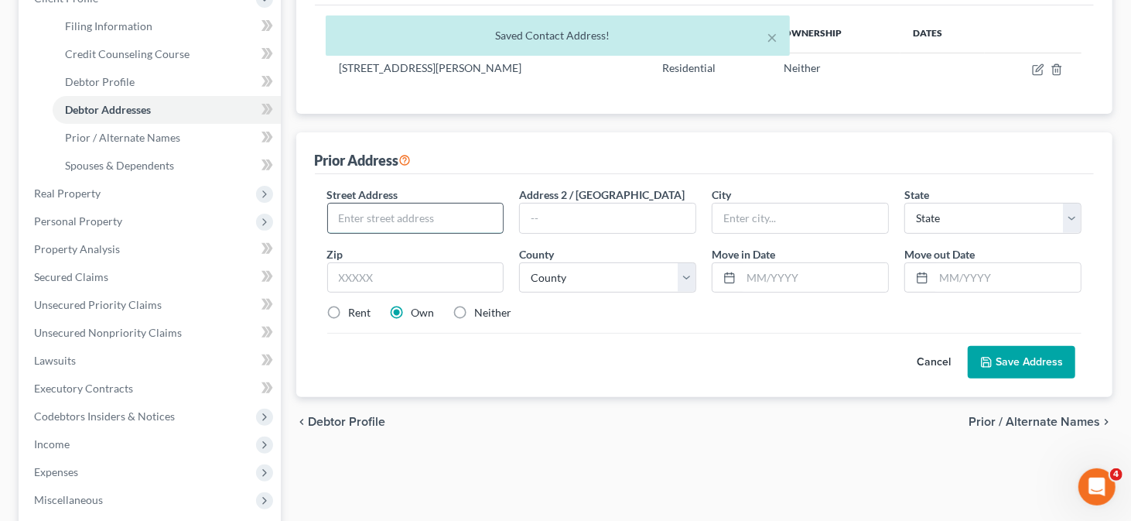
click at [383, 210] on input "text" at bounding box center [416, 217] width 176 height 29
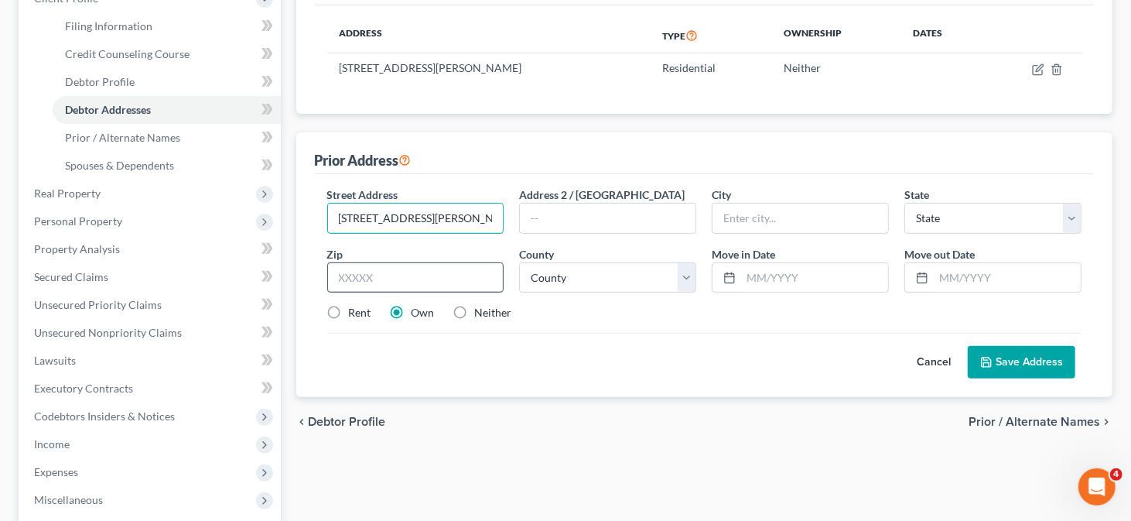
type input "[STREET_ADDRESS][PERSON_NAME]"
click at [432, 277] on input "text" at bounding box center [415, 277] width 177 height 31
type input "19380"
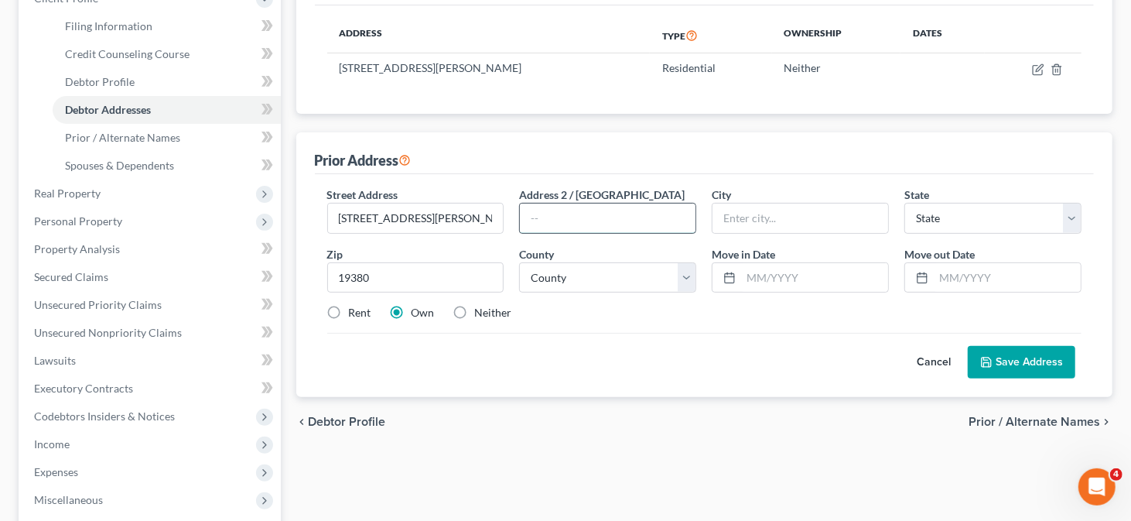
click at [578, 219] on input "text" at bounding box center [608, 217] width 176 height 29
type input "[GEOGRAPHIC_DATA][PERSON_NAME]"
select select "39"
click at [586, 268] on select "County [GEOGRAPHIC_DATA] [GEOGRAPHIC_DATA] [GEOGRAPHIC_DATA] [GEOGRAPHIC_DATA] …" at bounding box center [607, 277] width 177 height 31
select select "14"
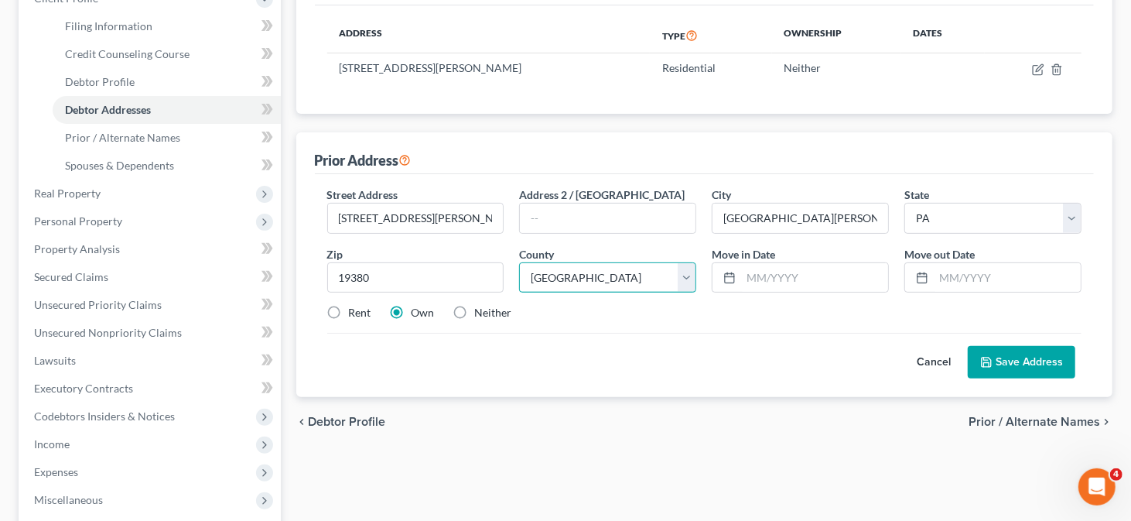
click at [519, 262] on select "County [GEOGRAPHIC_DATA] [GEOGRAPHIC_DATA] [GEOGRAPHIC_DATA] [GEOGRAPHIC_DATA] …" at bounding box center [607, 277] width 177 height 31
click at [730, 273] on icon at bounding box center [729, 278] width 12 height 12
click at [762, 272] on input "text" at bounding box center [814, 277] width 147 height 29
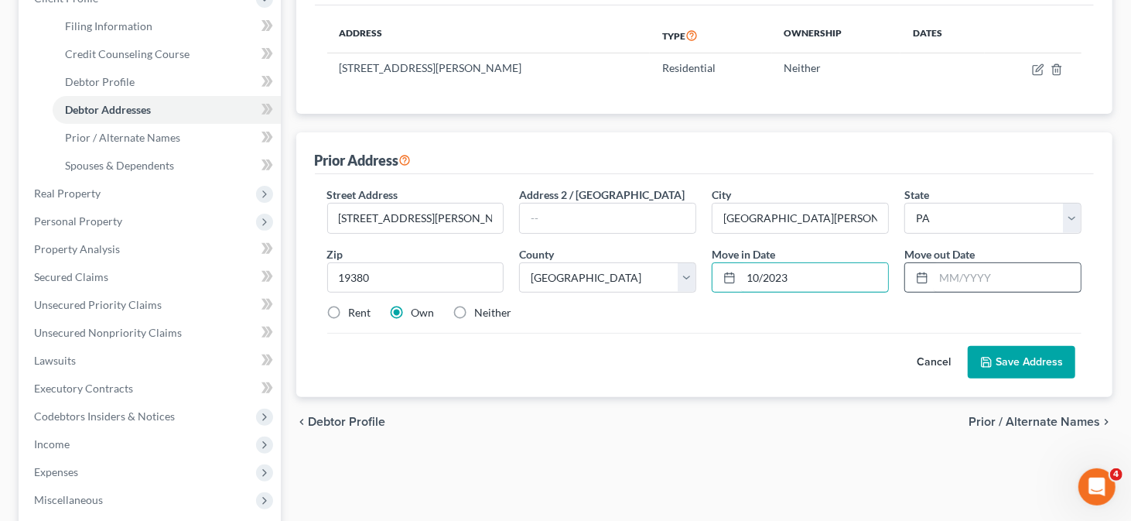
type input "10/2023"
click at [958, 277] on input "text" at bounding box center [1007, 277] width 147 height 29
type input "08/2024"
click at [473, 308] on div "Neither" at bounding box center [482, 312] width 59 height 15
click at [475, 313] on label "Neither" at bounding box center [493, 312] width 37 height 15
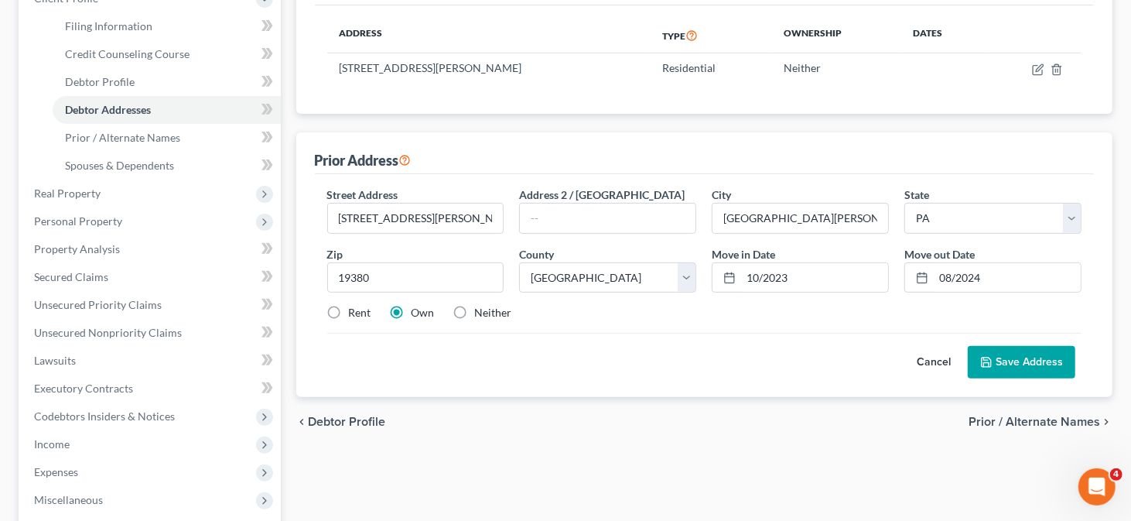
click at [481, 313] on input "Neither" at bounding box center [486, 310] width 10 height 10
radio input "true"
click at [1001, 360] on button "Save Address" at bounding box center [1022, 362] width 108 height 32
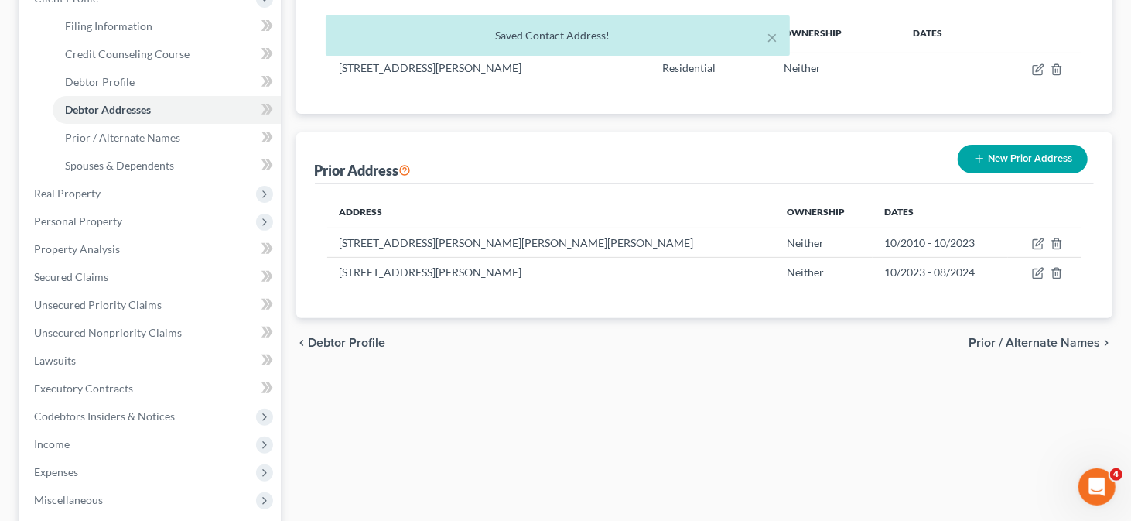
click at [1033, 149] on button "New Prior Address" at bounding box center [1023, 159] width 130 height 29
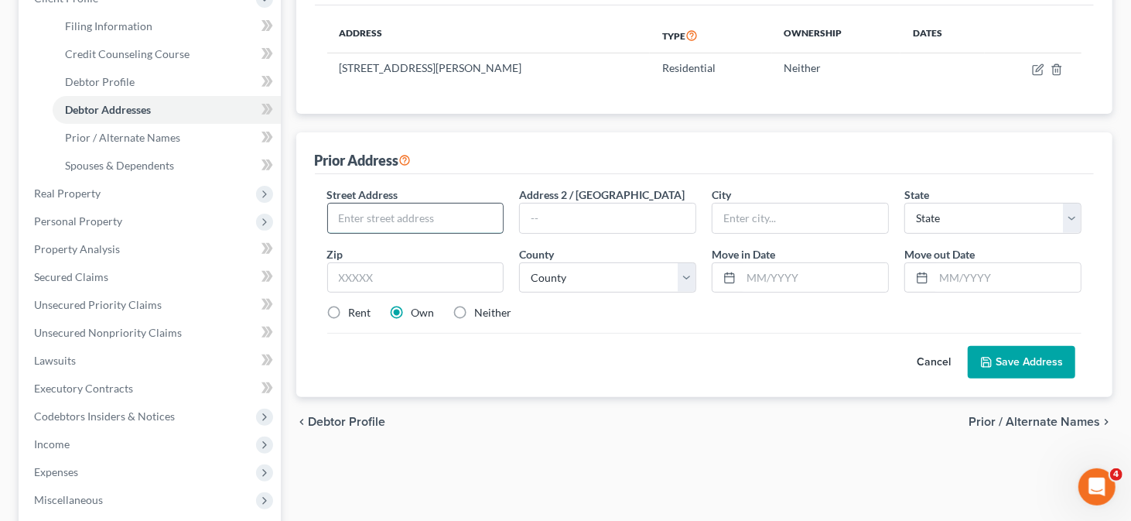
click at [408, 220] on input "text" at bounding box center [416, 217] width 176 height 29
type input "[STREET_ADDRESS]"
click at [381, 279] on input "text" at bounding box center [415, 277] width 177 height 31
type input "30318"
click at [603, 226] on input "text" at bounding box center [608, 217] width 176 height 29
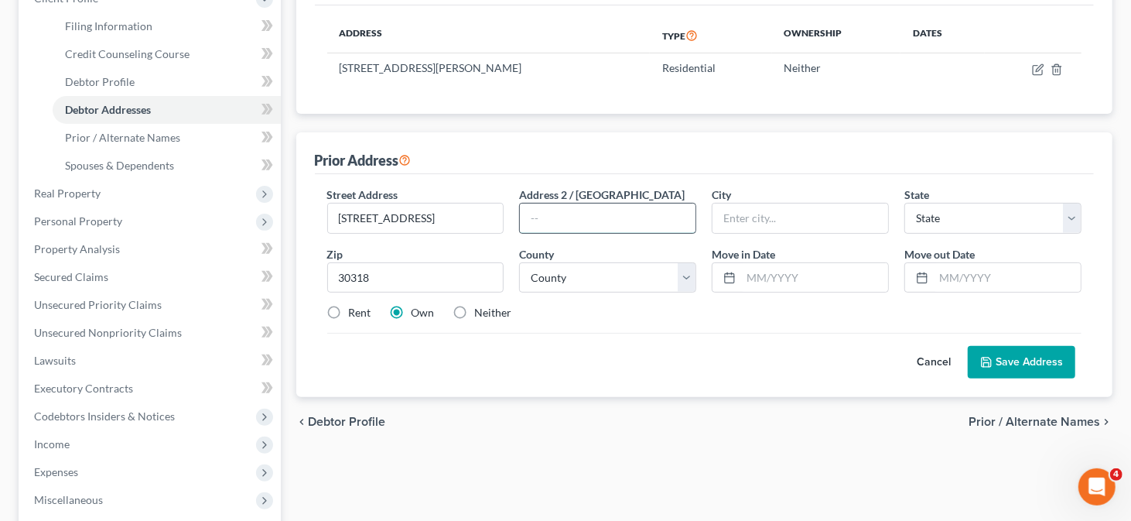
type input "[GEOGRAPHIC_DATA]"
select select "10"
click at [596, 280] on select "County [GEOGRAPHIC_DATA] [GEOGRAPHIC_DATA] [GEOGRAPHIC_DATA] [GEOGRAPHIC_DATA] …" at bounding box center [607, 277] width 177 height 31
select select "59"
click at [519, 262] on select "County [GEOGRAPHIC_DATA] [GEOGRAPHIC_DATA] [GEOGRAPHIC_DATA] [GEOGRAPHIC_DATA] …" at bounding box center [607, 277] width 177 height 31
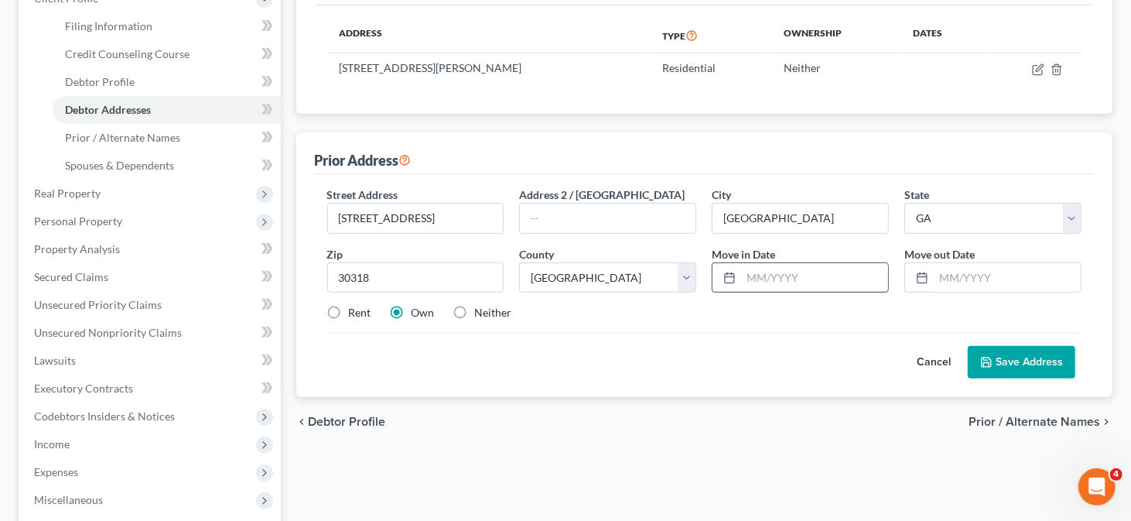
click at [771, 280] on input "text" at bounding box center [814, 277] width 147 height 29
type input "08/2024"
click at [938, 270] on input "text" at bounding box center [1007, 277] width 147 height 29
type input "11/2024"
click at [1027, 357] on button "Save Address" at bounding box center [1022, 362] width 108 height 32
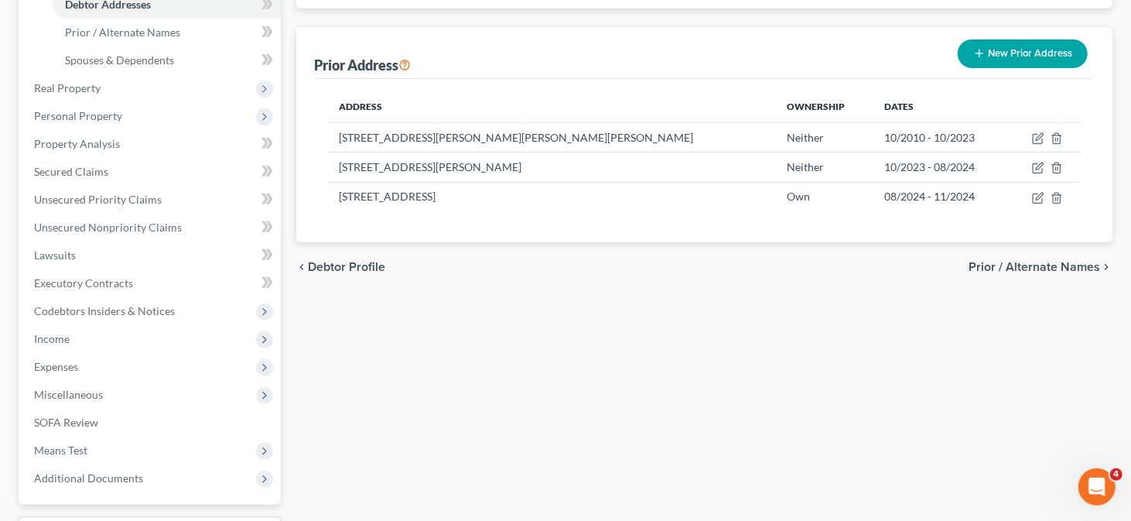
scroll to position [387, 0]
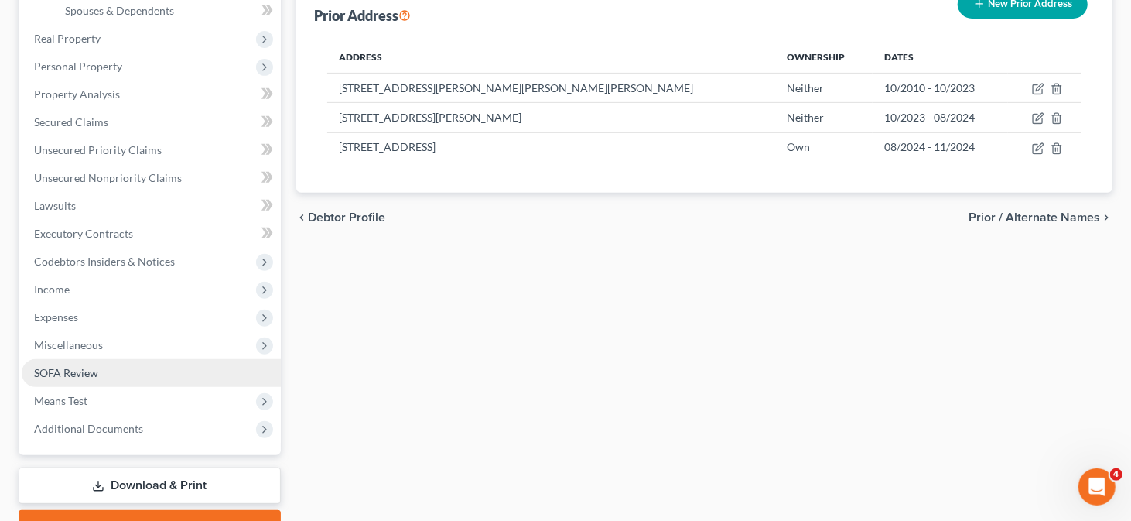
click at [128, 364] on link "SOFA Review" at bounding box center [151, 373] width 259 height 28
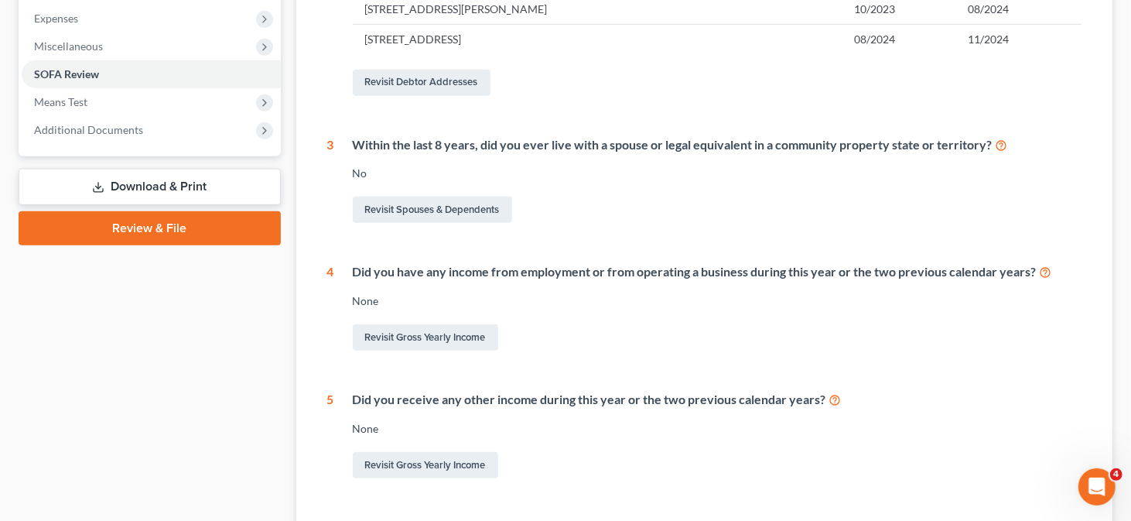
scroll to position [541, 0]
